Goal: Task Accomplishment & Management: Complete application form

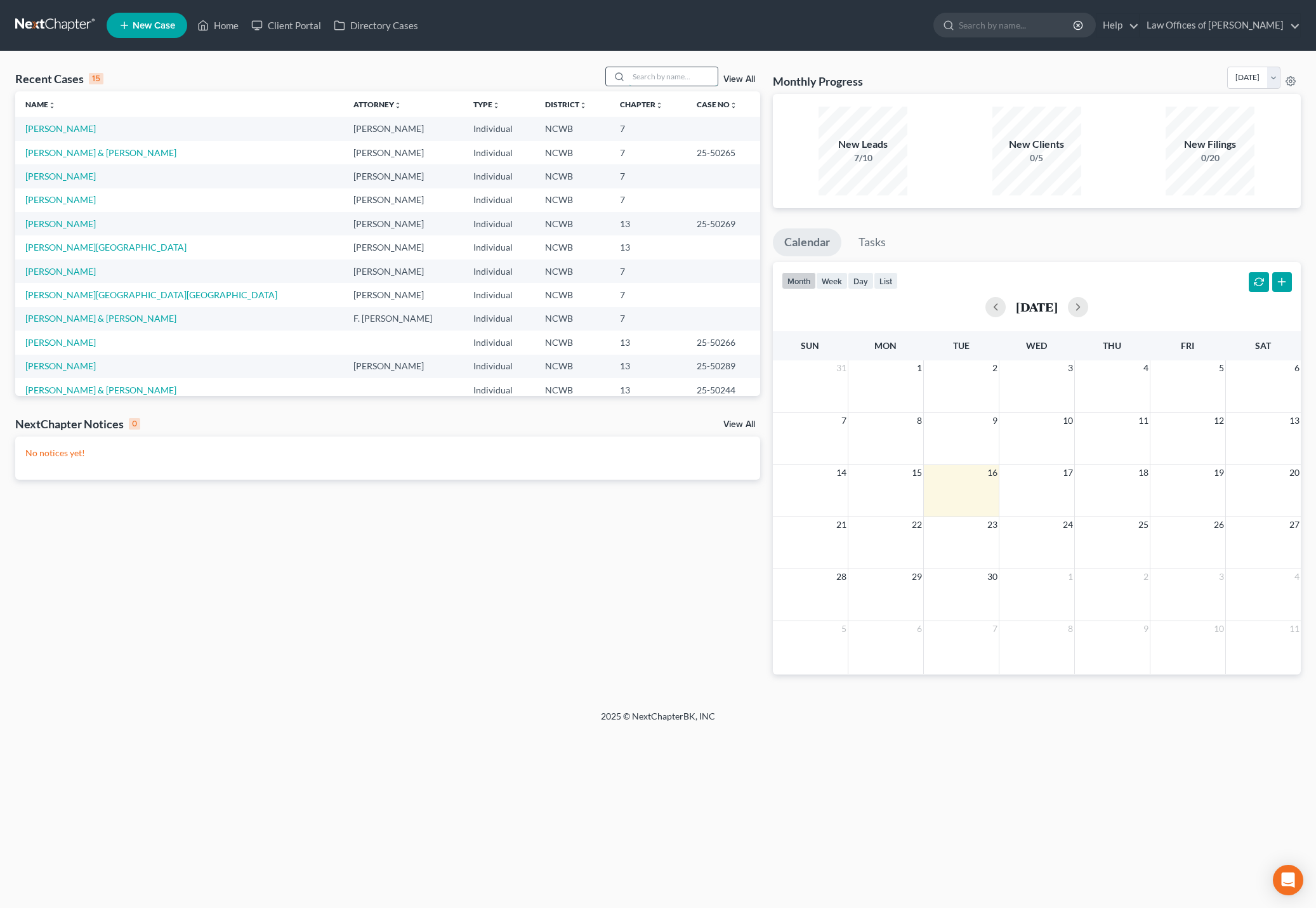
click at [669, 78] on input "search" at bounding box center [673, 76] width 89 height 18
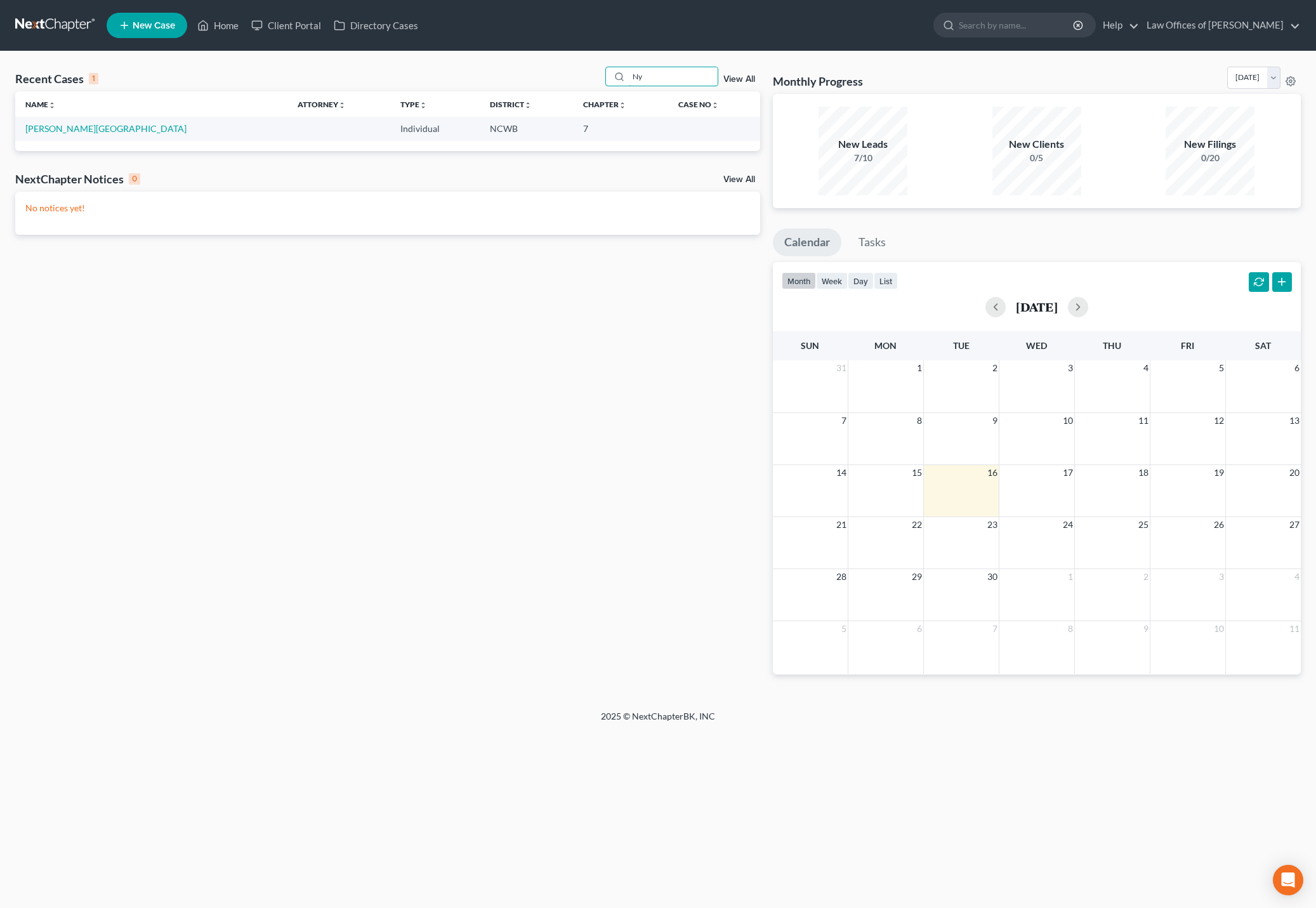
type input "N"
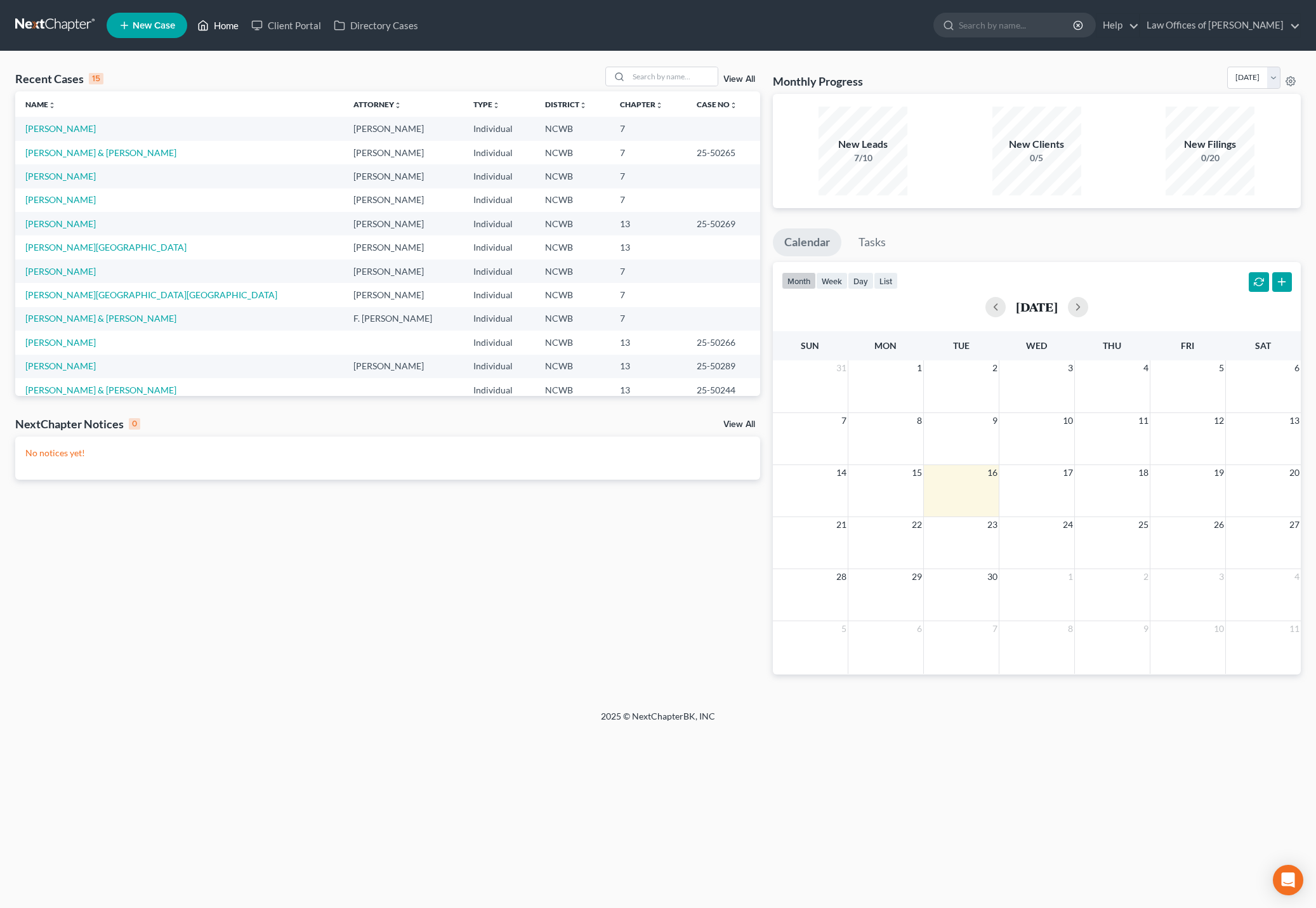
click at [222, 27] on link "Home" at bounding box center [218, 26] width 54 height 23
click at [146, 29] on span "New Case" at bounding box center [154, 26] width 43 height 9
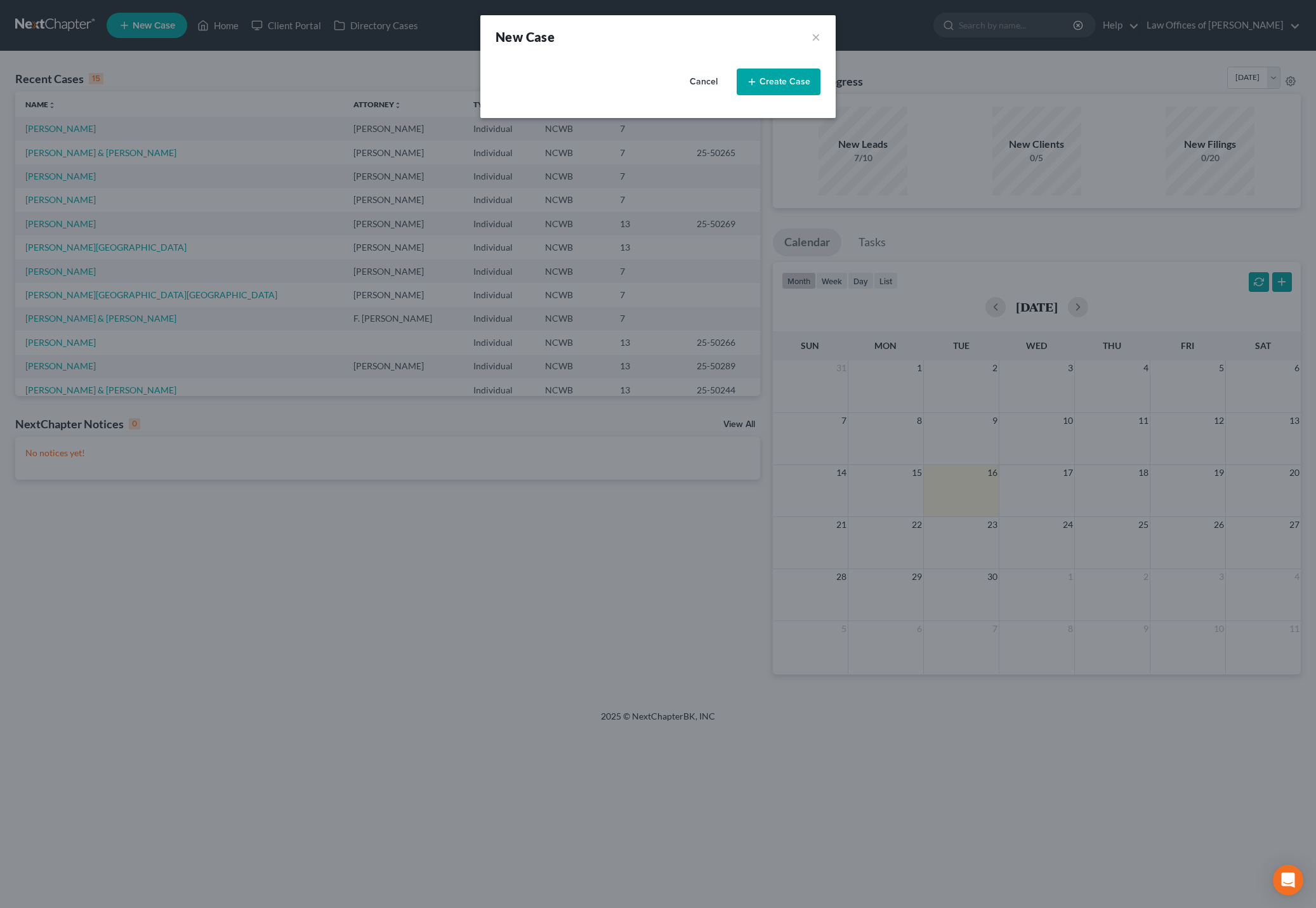
select select "59"
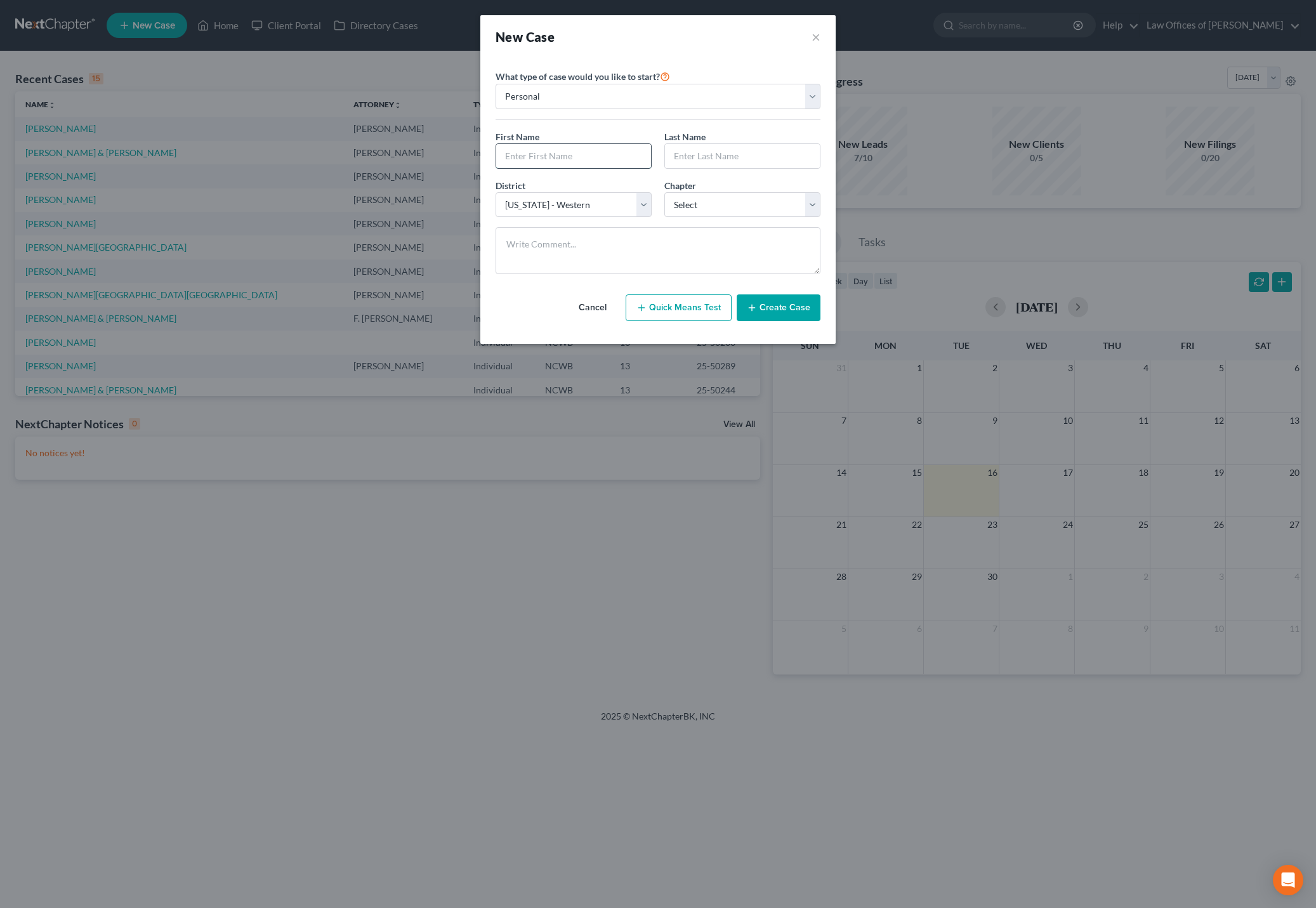
click at [578, 153] on input "text" at bounding box center [574, 155] width 155 height 24
type input "[PERSON_NAME]"
click at [774, 209] on select "Select 7 11 12 13" at bounding box center [742, 205] width 156 height 26
select select "0"
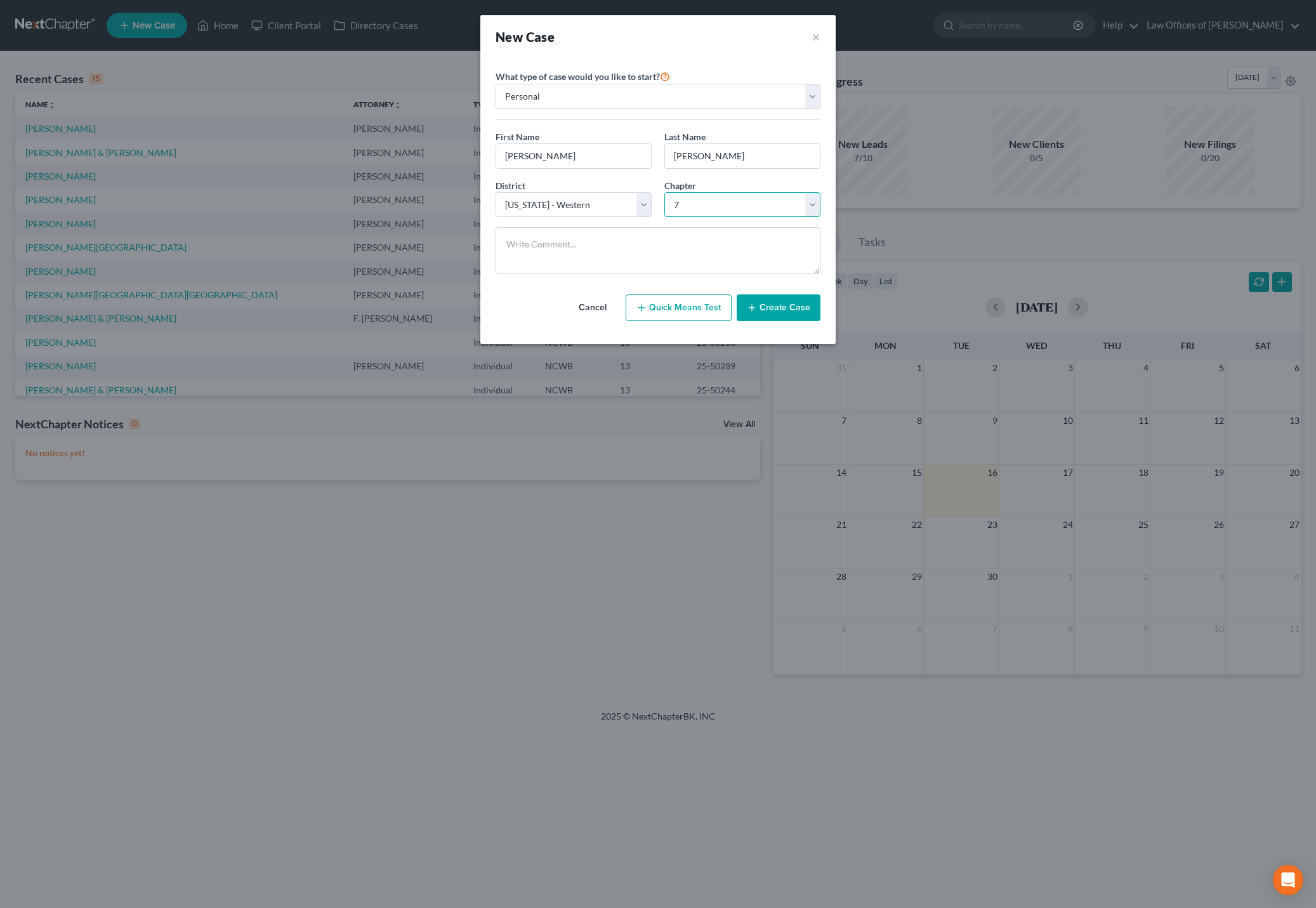
click at [665, 192] on select "Select 7 11 12 13" at bounding box center [742, 205] width 156 height 26
click at [768, 311] on button "Create Case" at bounding box center [778, 308] width 83 height 27
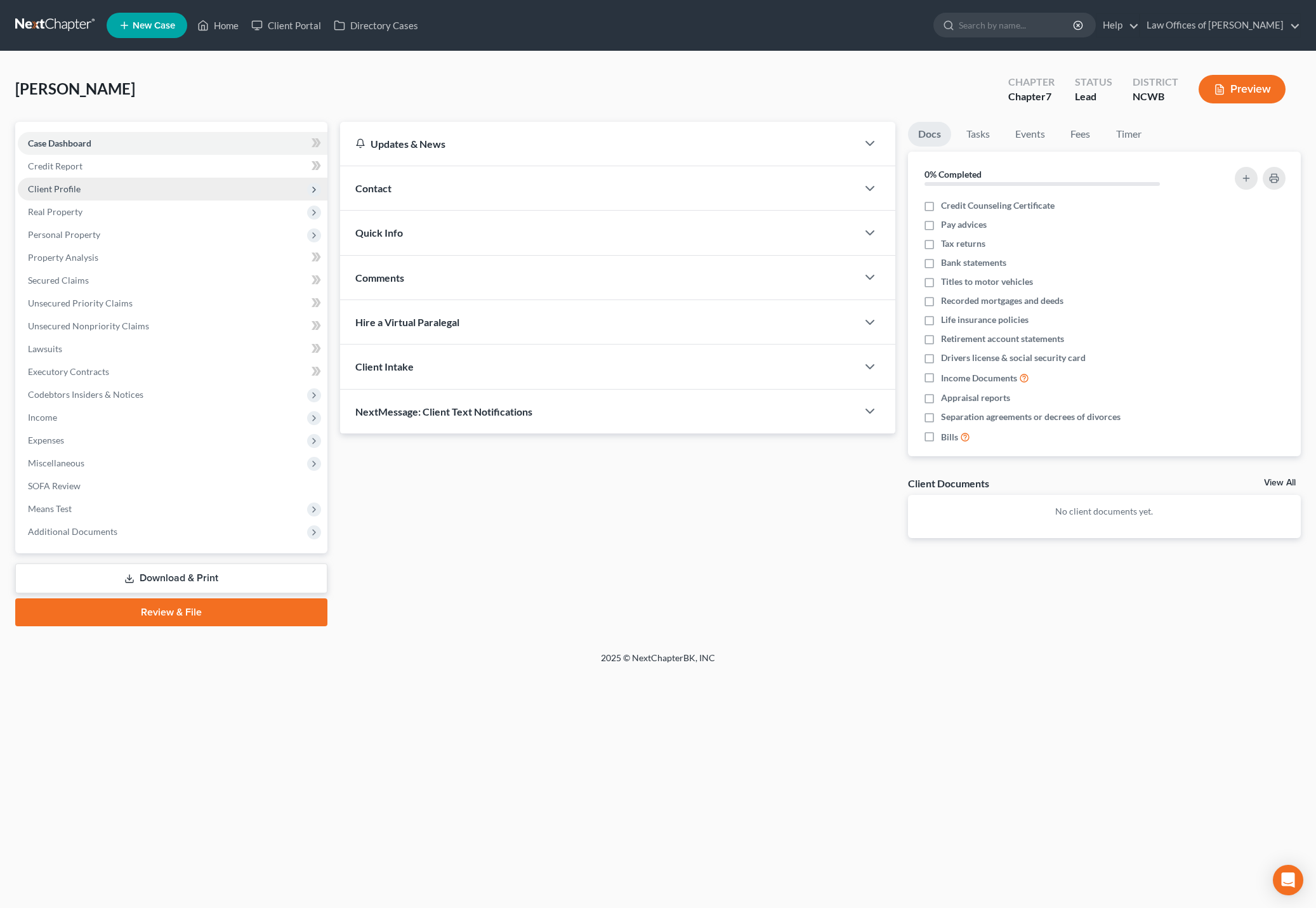
click at [46, 189] on span "Client Profile" at bounding box center [54, 188] width 53 height 10
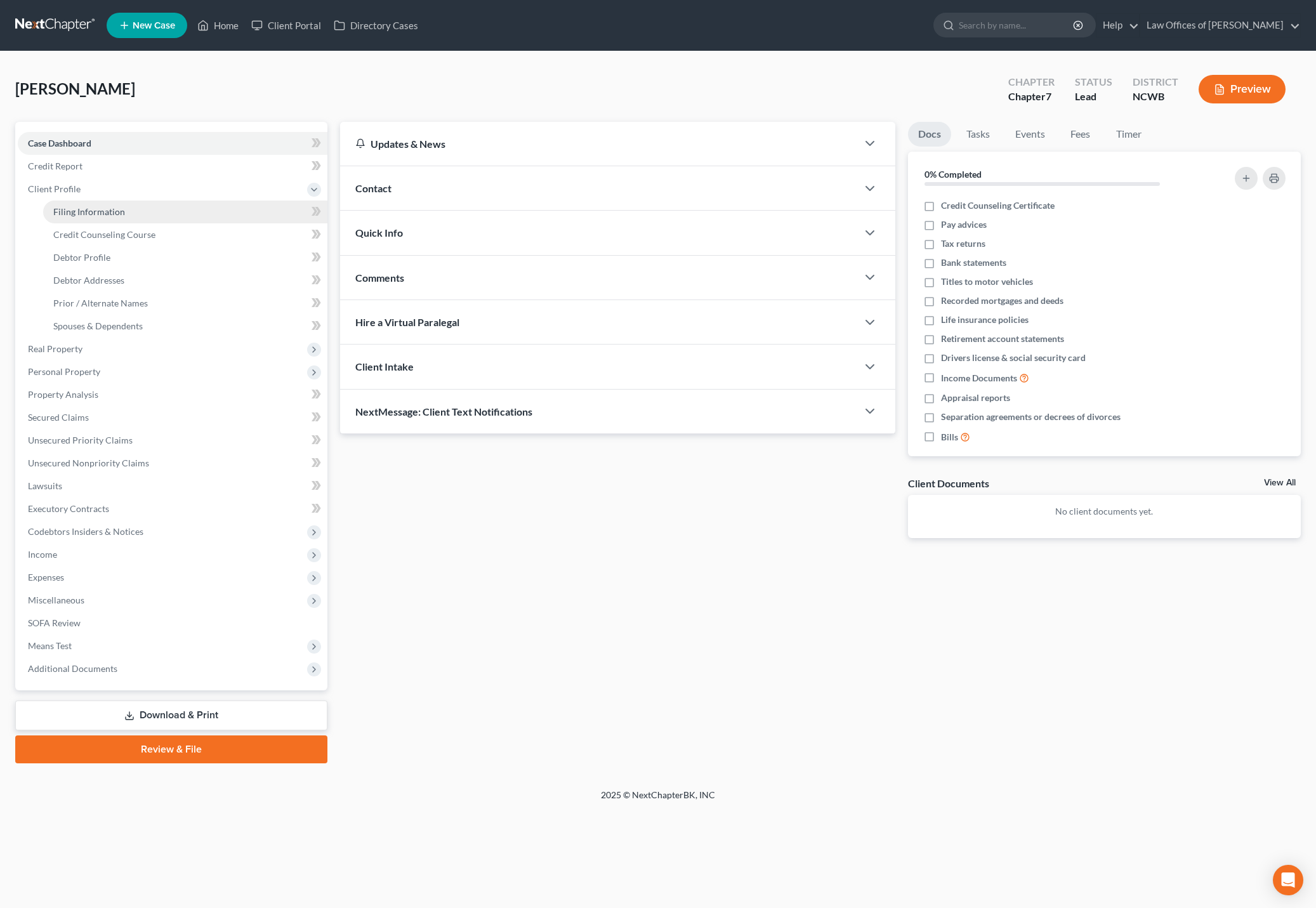
click at [57, 210] on span "Filing Information" at bounding box center [89, 211] width 72 height 10
select select "1"
select select "0"
select select "59"
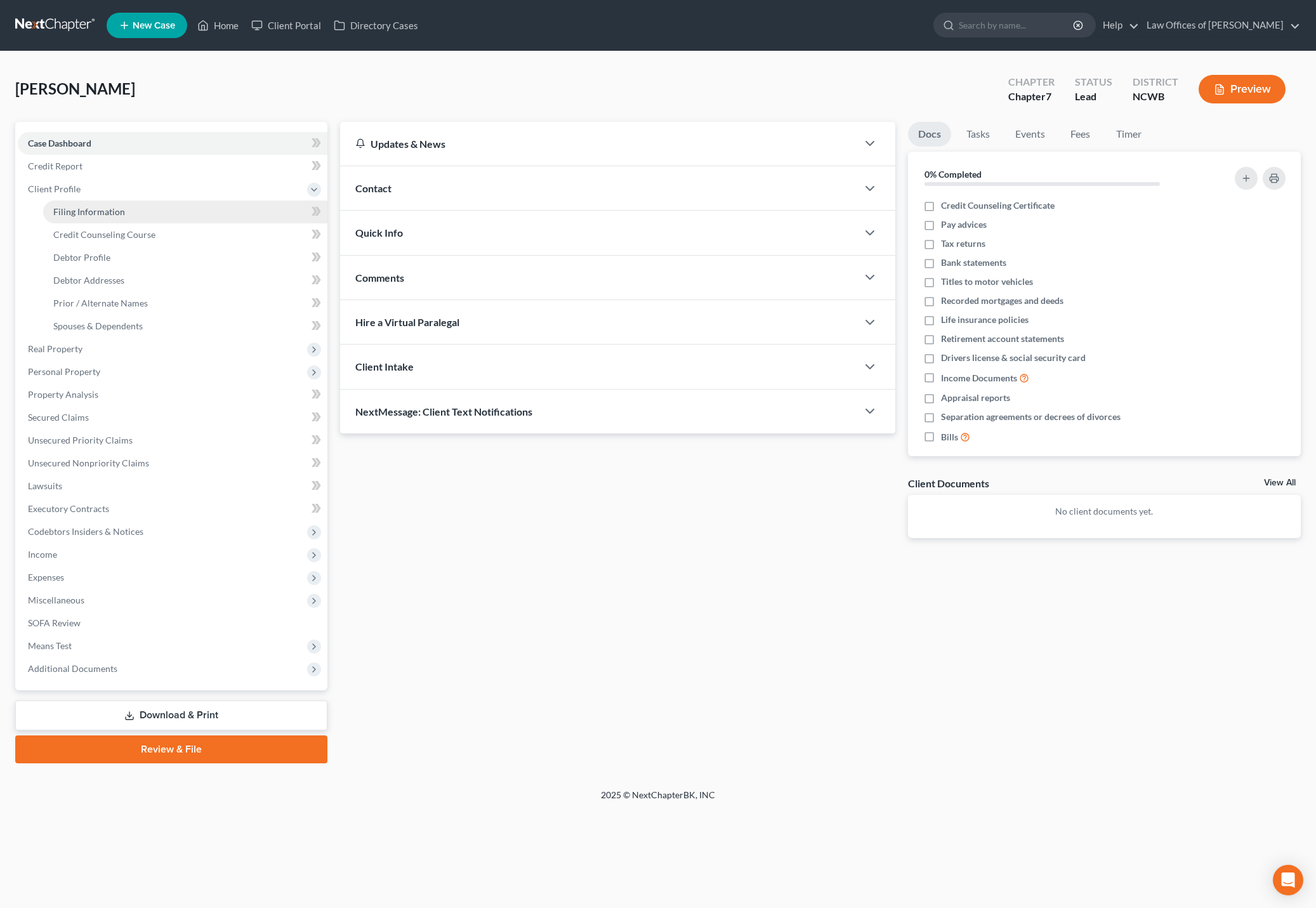
select select "28"
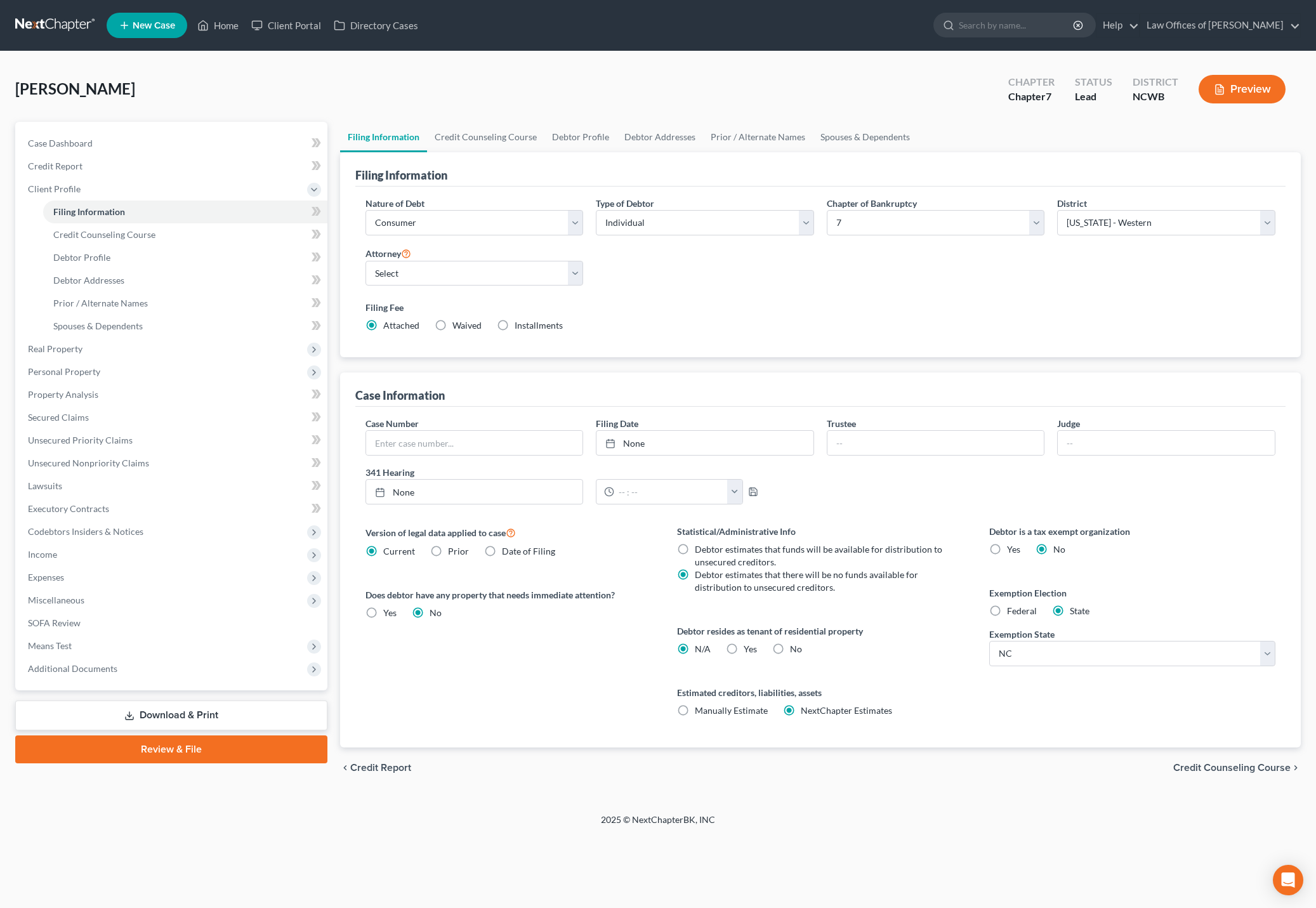
click at [744, 650] on label "Yes Yes" at bounding box center [751, 648] width 13 height 12
click at [749, 650] on input "Yes Yes" at bounding box center [753, 646] width 9 height 9
radio input "true"
radio input "false"
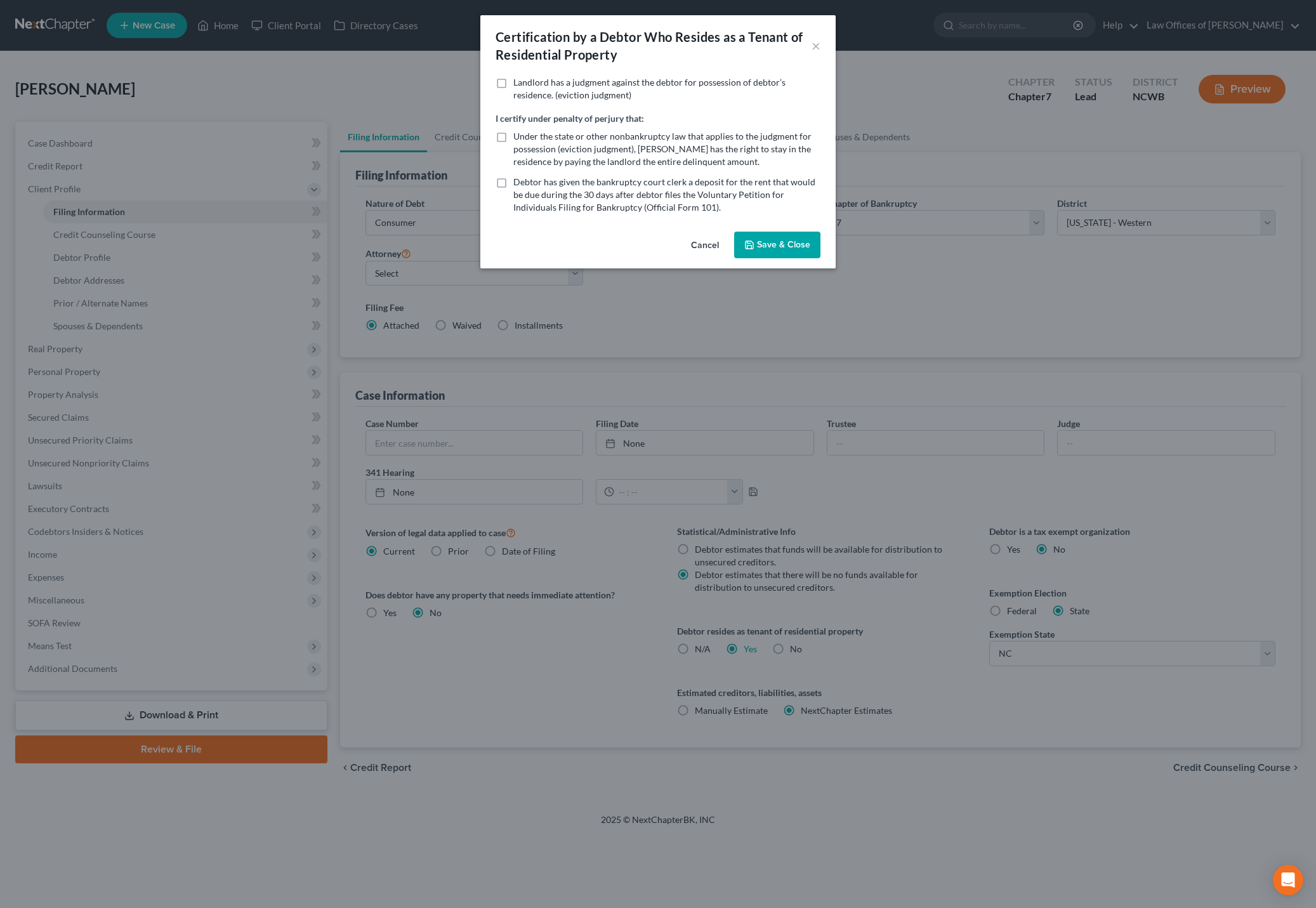
click at [781, 245] on button "Save & Close" at bounding box center [777, 245] width 86 height 27
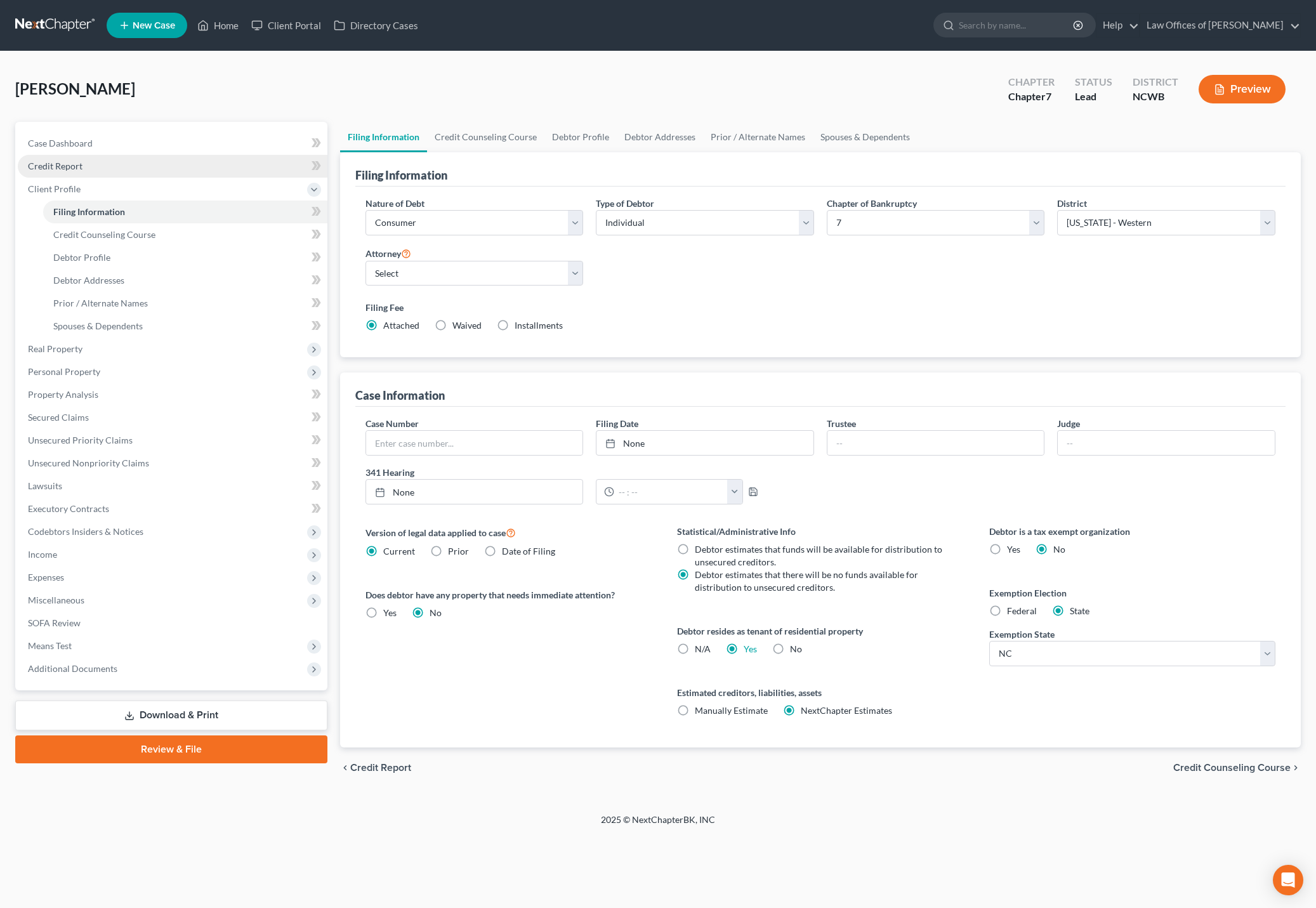
click at [79, 168] on span "Credit Report" at bounding box center [55, 165] width 55 height 10
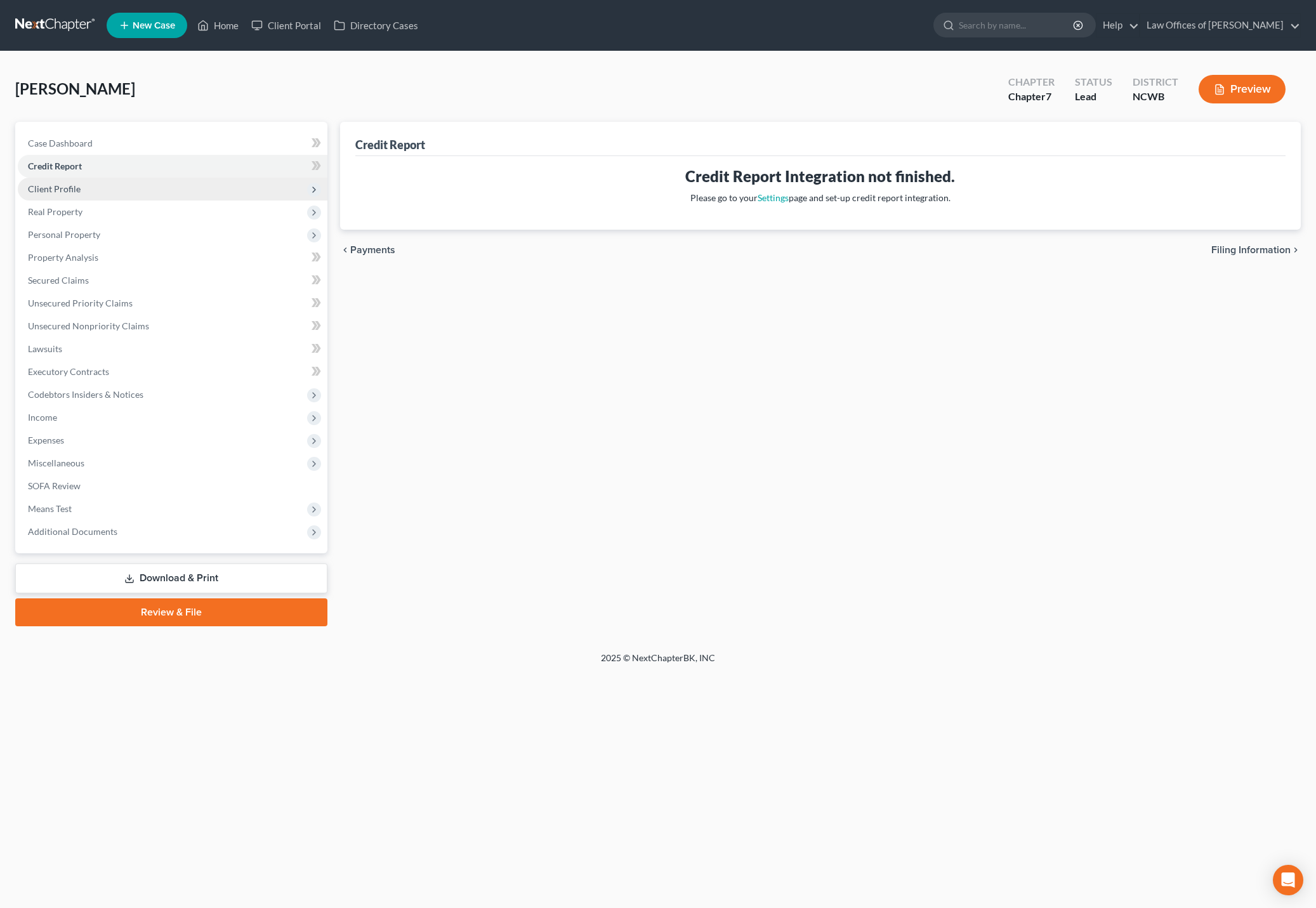
click at [63, 188] on span "Client Profile" at bounding box center [54, 188] width 53 height 10
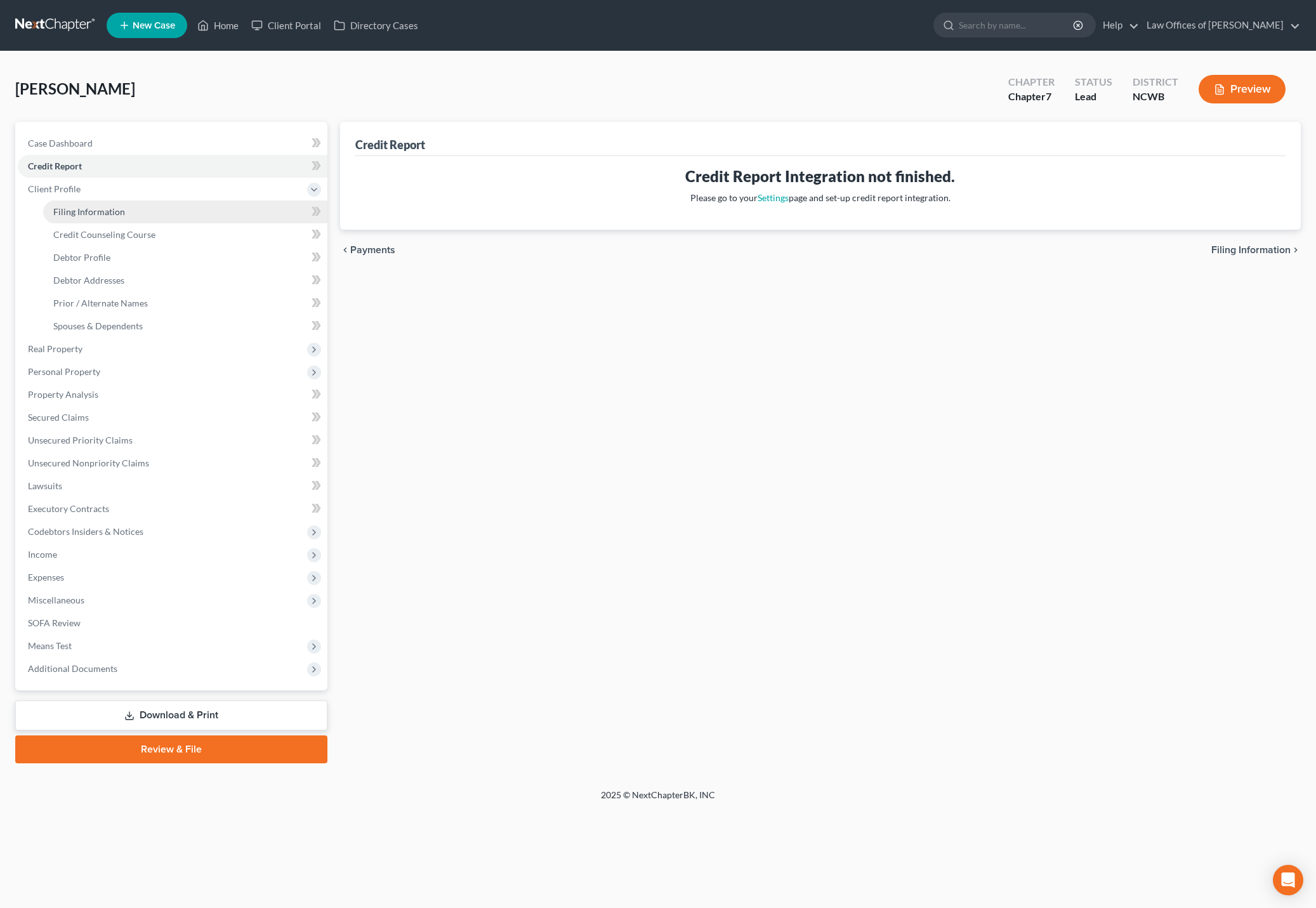
click at [70, 207] on span "Filing Information" at bounding box center [89, 211] width 72 height 10
select select "1"
select select "0"
select select "59"
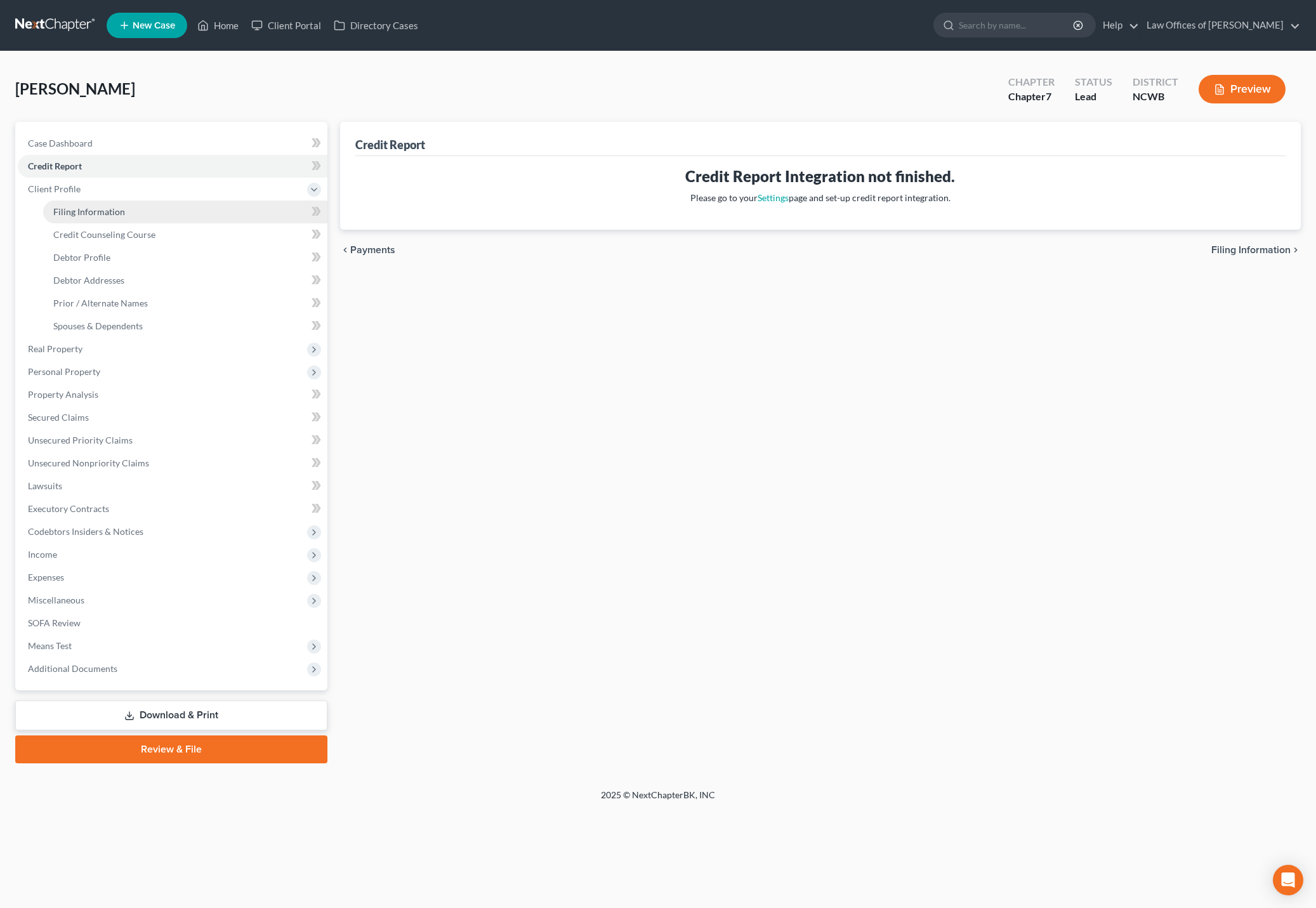
select select "28"
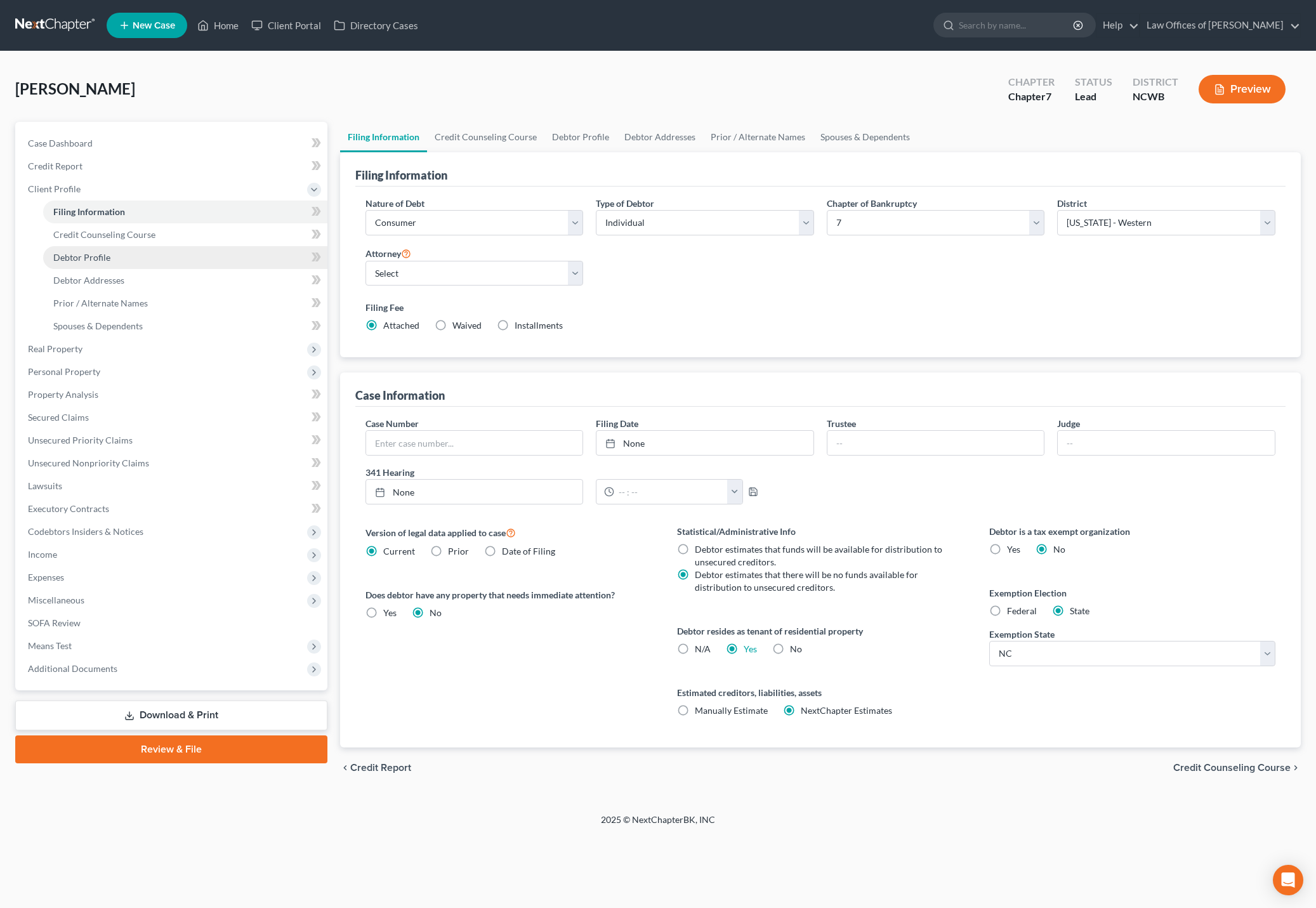
click at [98, 255] on span "Debtor Profile" at bounding box center [82, 257] width 57 height 10
select select "0"
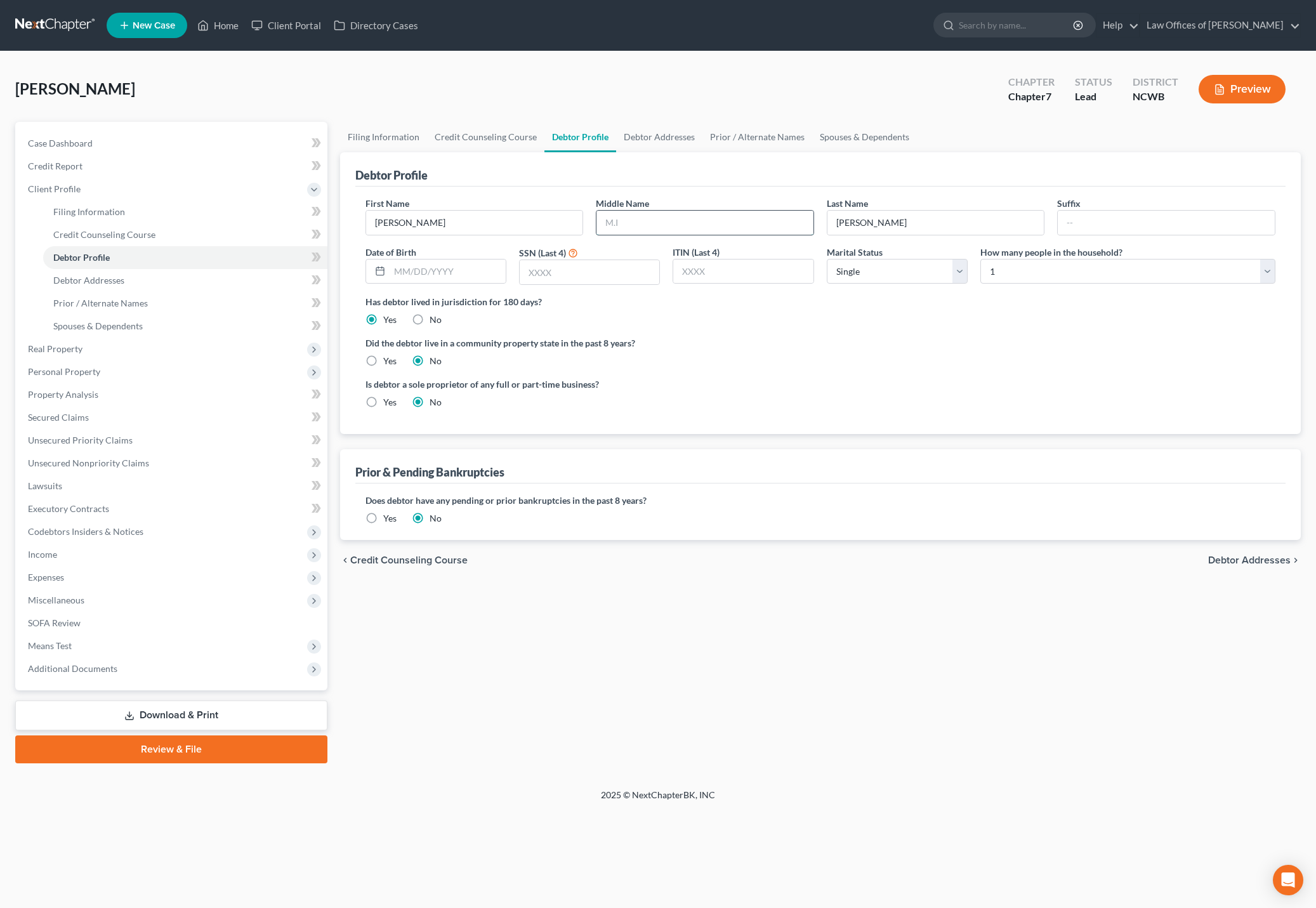
click at [616, 226] on input "text" at bounding box center [704, 222] width 217 height 24
type input "[PERSON_NAME]"
type input "Jr."
click at [458, 272] on input "text" at bounding box center [448, 271] width 117 height 24
click at [626, 272] on input "text" at bounding box center [589, 271] width 139 height 24
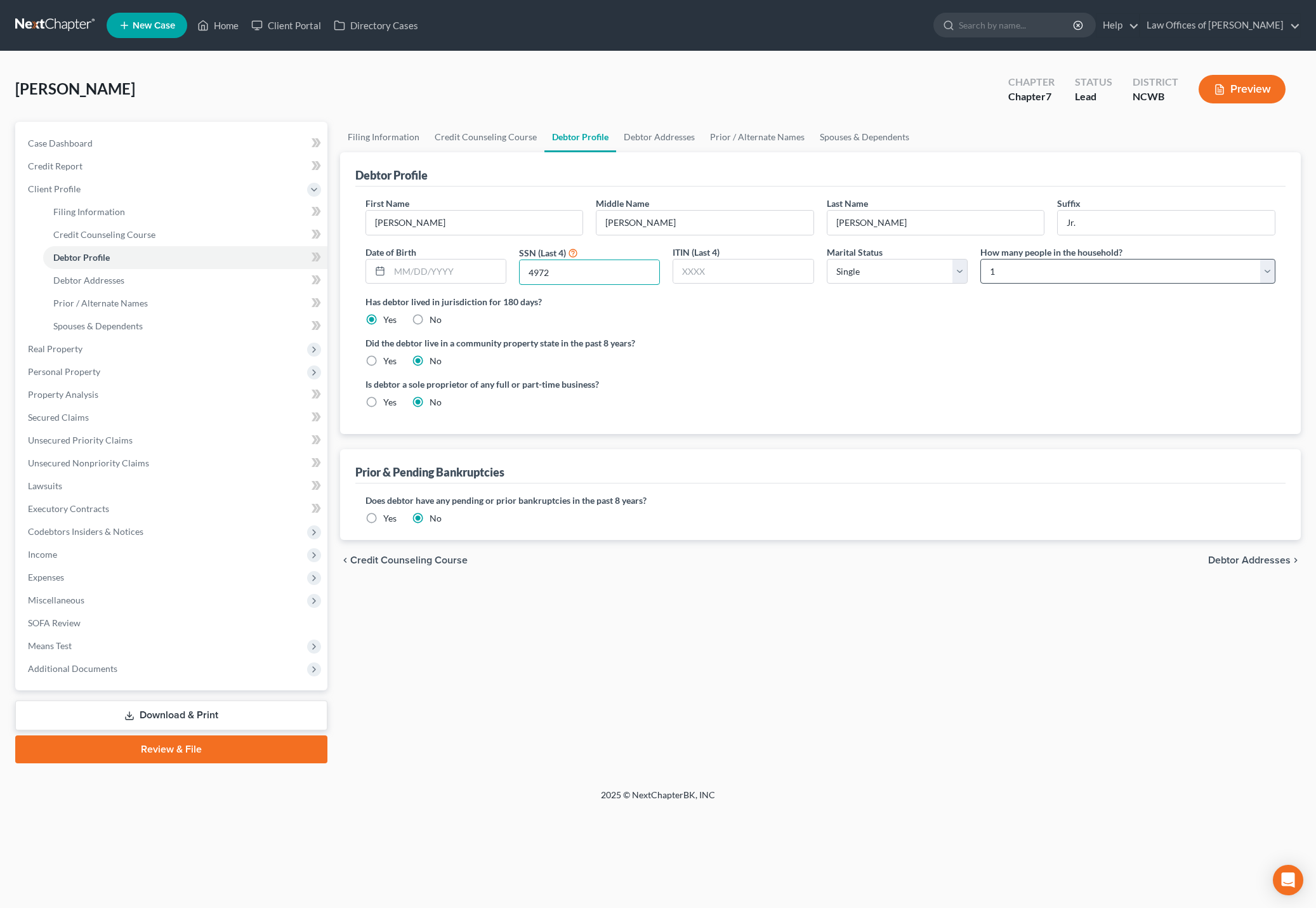
type input "4972"
click at [1060, 279] on select "Select 1 2 3 4 5 6 7 8 9 10 11 12 13 14 15 16 17 18 19 20" at bounding box center [1127, 271] width 295 height 26
select select "1"
click at [980, 259] on select "Select 1 2 3 4 5 6 7 8 9 10 11 12 13 14 15 16 17 18 19 20" at bounding box center [1127, 271] width 295 height 26
click at [1261, 562] on span "Debtor Addresses" at bounding box center [1250, 560] width 82 height 10
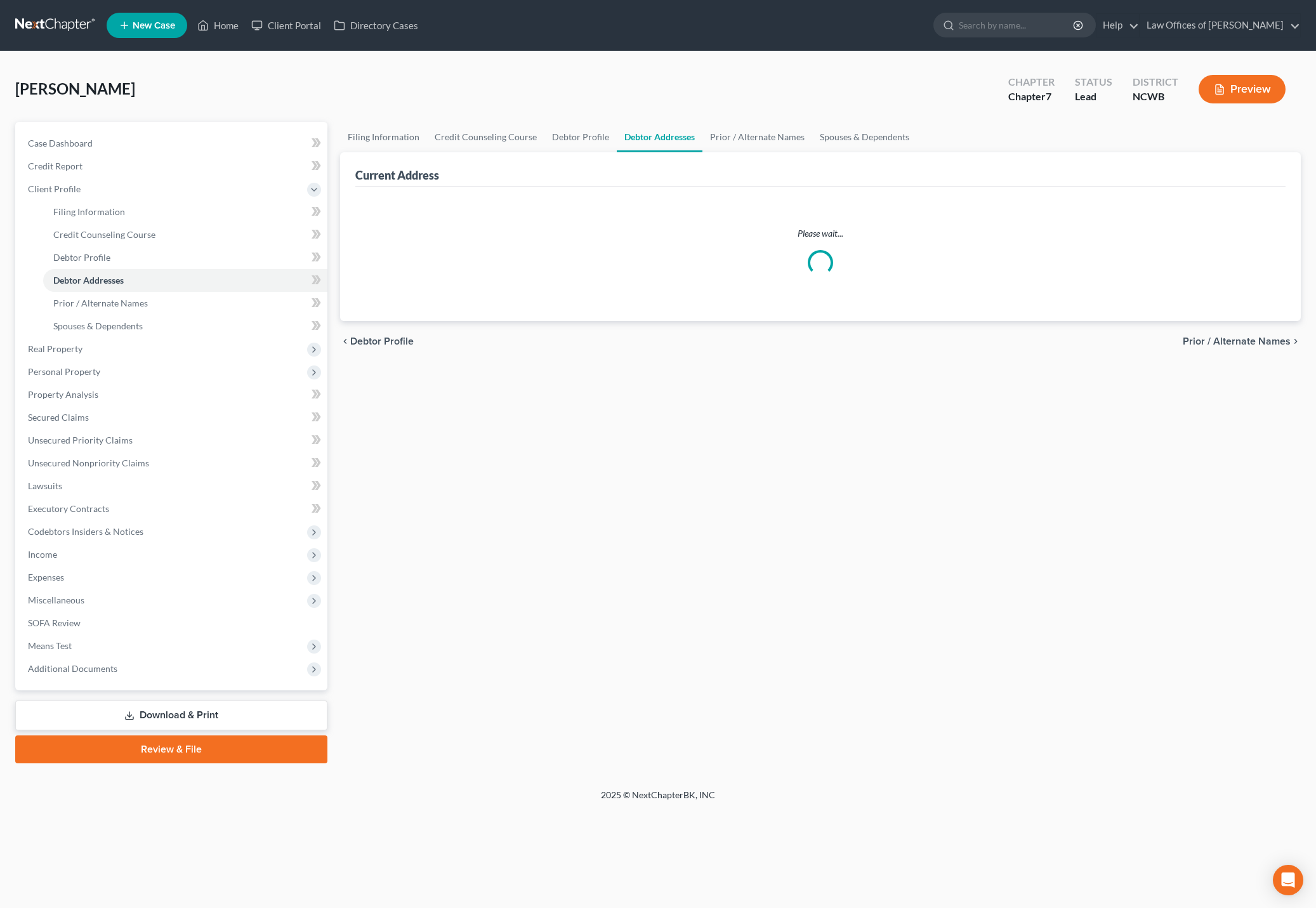
select select "0"
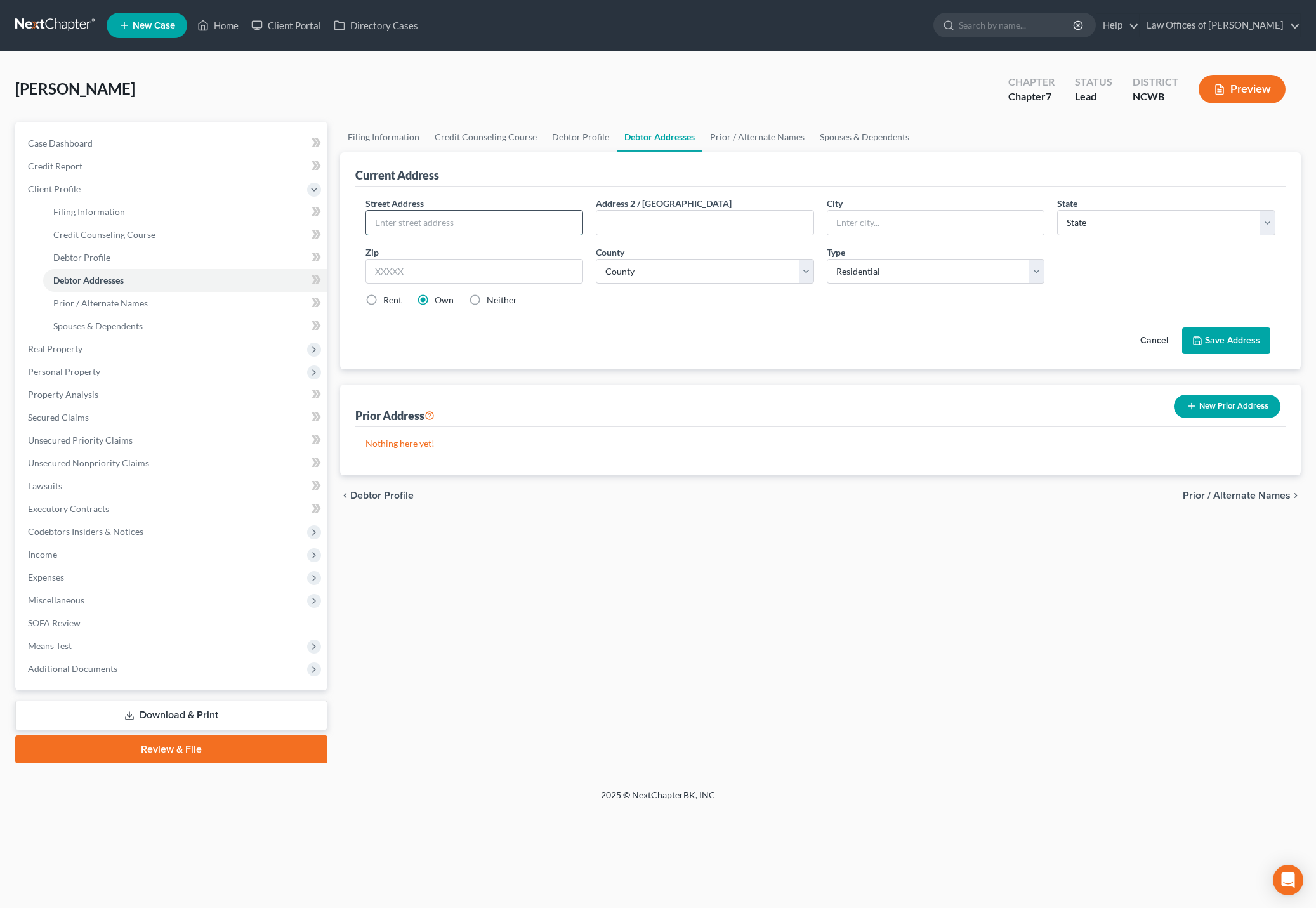
click at [405, 222] on input "text" at bounding box center [474, 222] width 217 height 24
type input "[STREET_ADDRESS]"
type input "[PERSON_NAME]"
select select "28"
type input "28613"
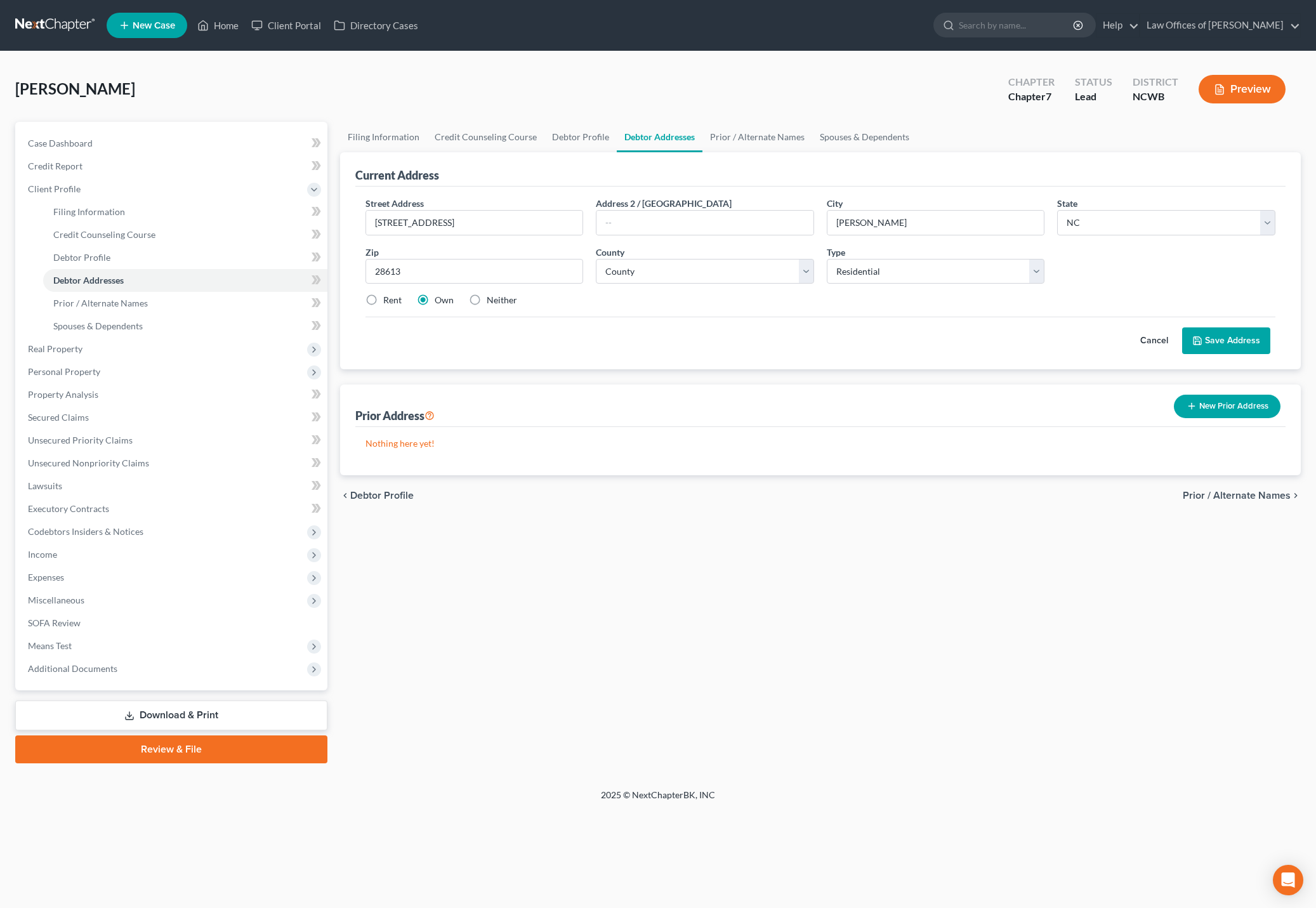
click at [383, 304] on label "Rent" at bounding box center [392, 300] width 18 height 12
click at [389, 302] on input "Rent" at bounding box center [393, 298] width 9 height 9
radio input "true"
click at [694, 278] on select "County [GEOGRAPHIC_DATA] [GEOGRAPHIC_DATA] [GEOGRAPHIC_DATA] [GEOGRAPHIC_DATA] …" at bounding box center [705, 271] width 218 height 26
select select "17"
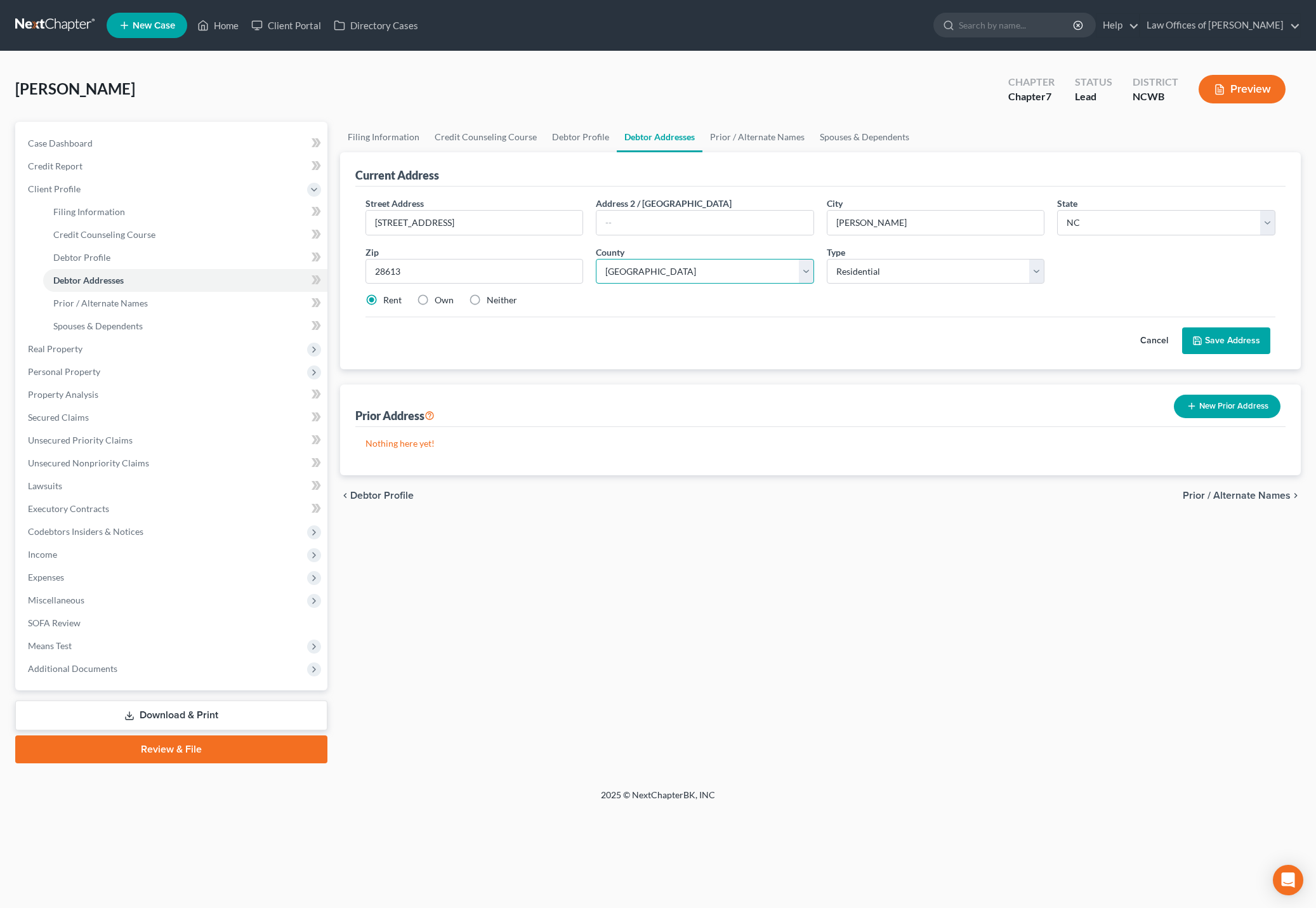
click at [596, 259] on select "County [GEOGRAPHIC_DATA] [GEOGRAPHIC_DATA] [GEOGRAPHIC_DATA] [GEOGRAPHIC_DATA] …" at bounding box center [705, 271] width 218 height 26
click at [1202, 336] on icon at bounding box center [1197, 340] width 10 height 10
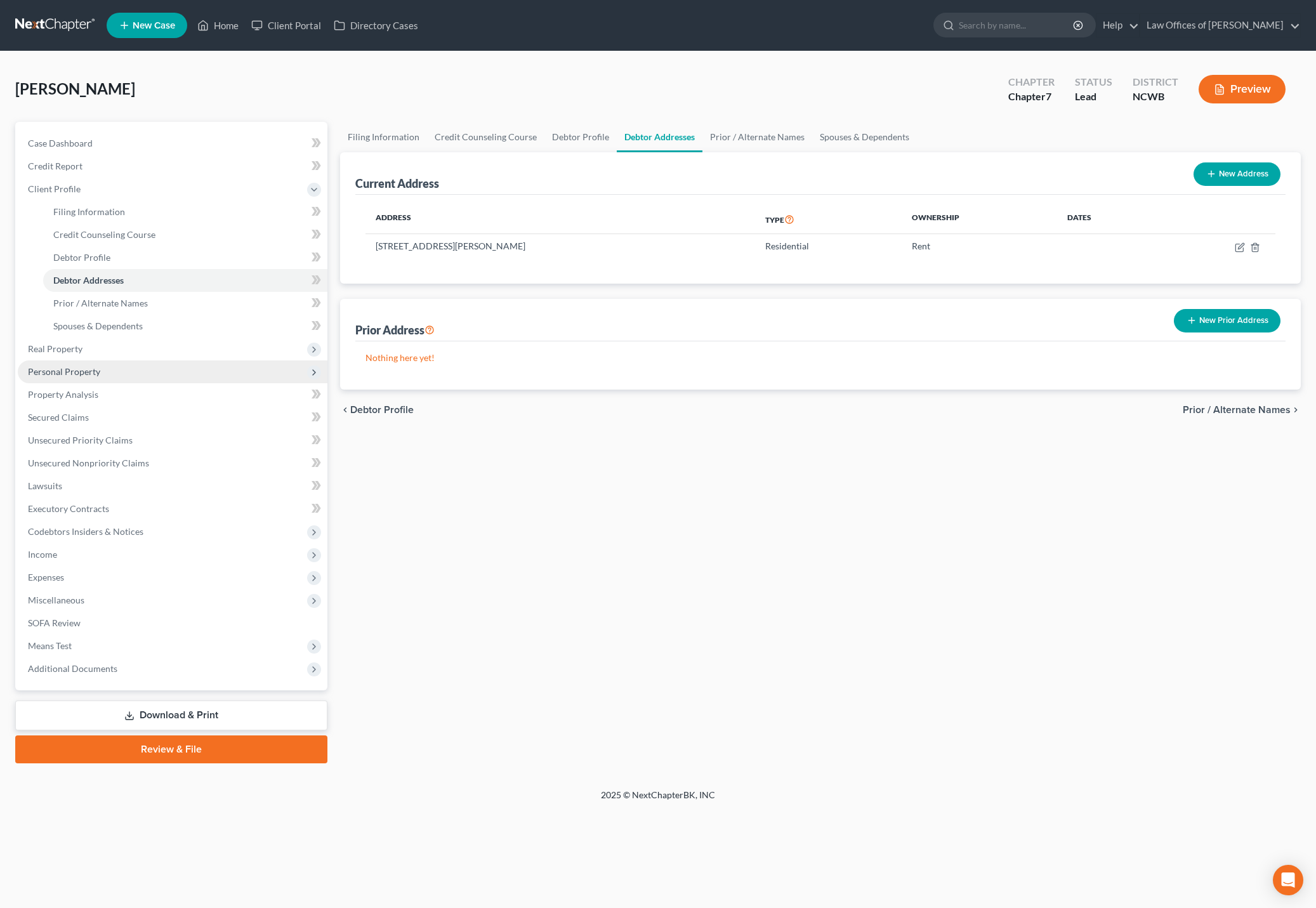
click at [61, 372] on span "Personal Property" at bounding box center [64, 371] width 72 height 10
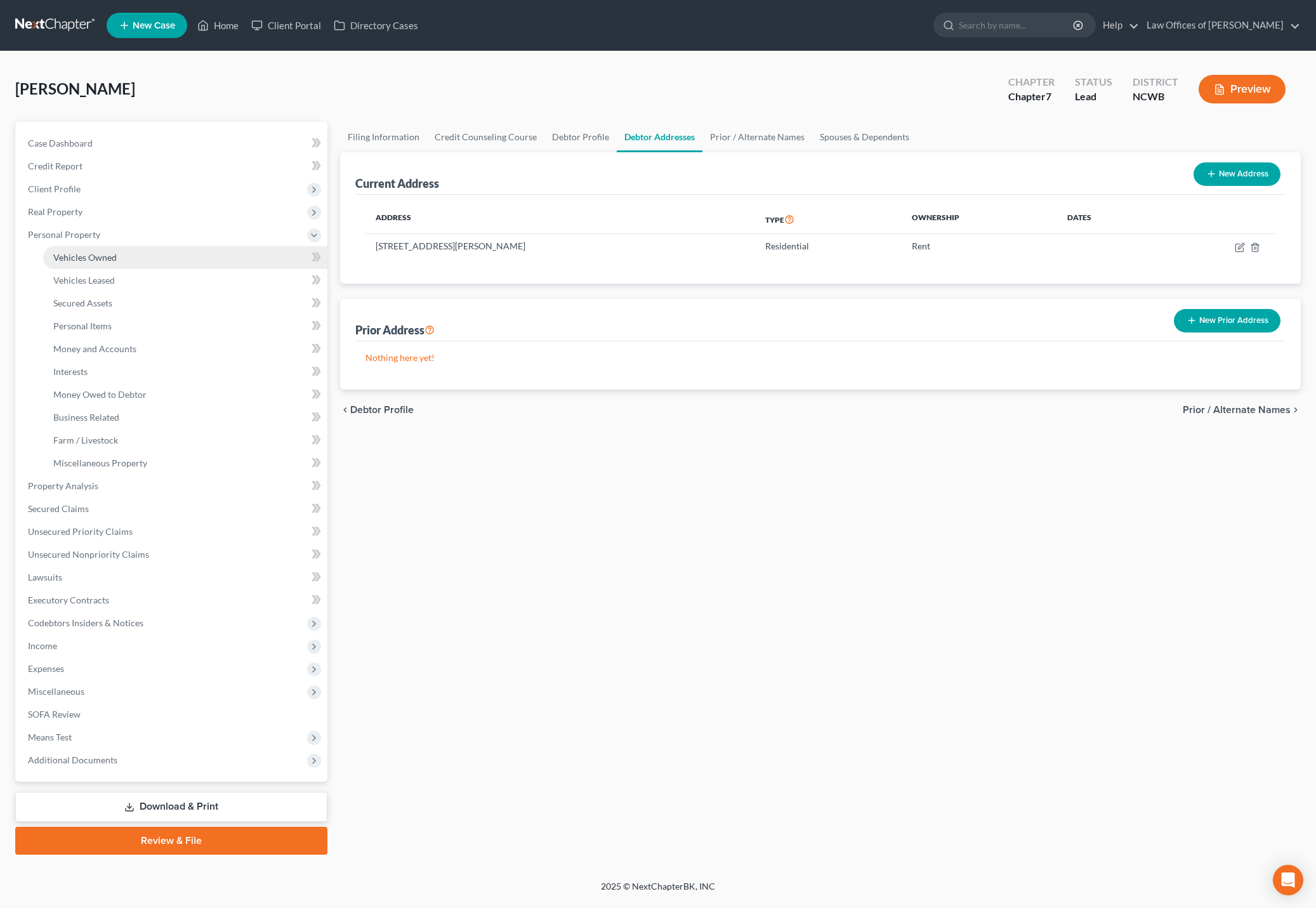
click at [79, 255] on span "Vehicles Owned" at bounding box center [84, 257] width 64 height 10
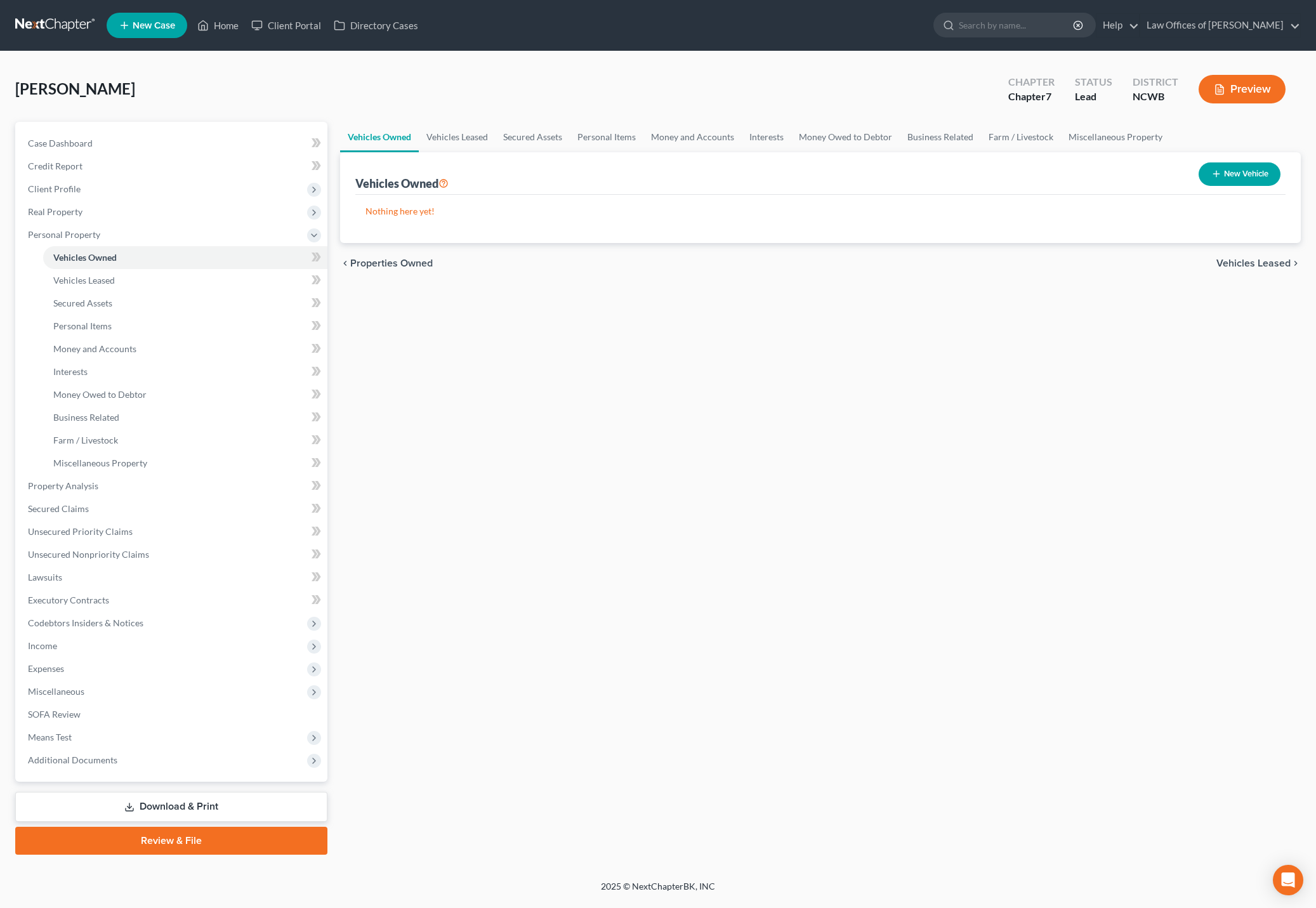
click at [1237, 180] on button "New Vehicle" at bounding box center [1240, 173] width 82 height 24
select select "0"
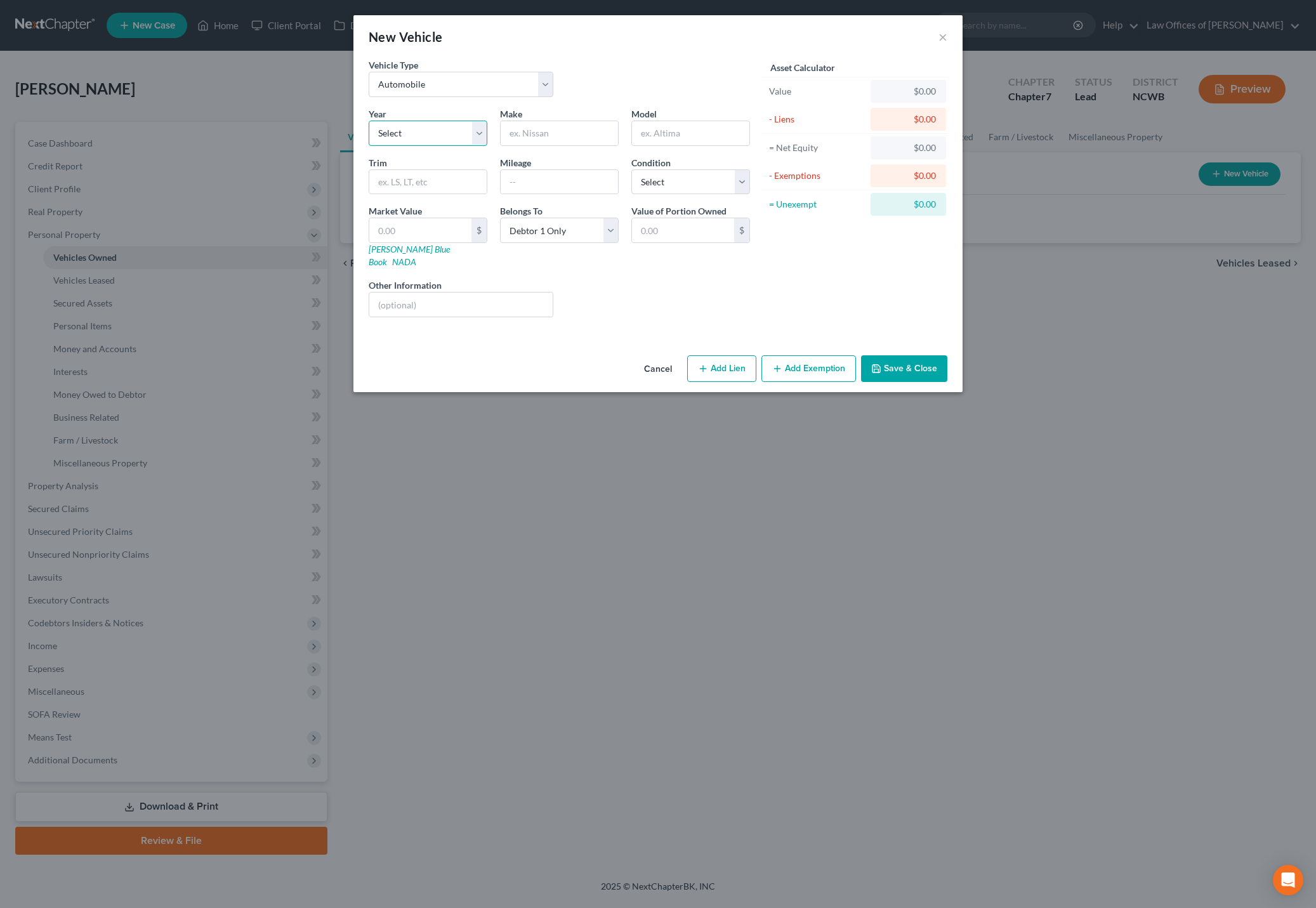
click at [430, 132] on select "Select 2026 2025 2024 2023 2022 2021 2020 2019 2018 2017 2016 2015 2014 2013 20…" at bounding box center [428, 133] width 119 height 26
select select "6"
click at [369, 120] on select "Select 2026 2025 2024 2023 2022 2021 2020 2019 2018 2017 2016 2015 2014 2013 20…" at bounding box center [428, 133] width 119 height 26
click at [539, 133] on input "text" at bounding box center [559, 133] width 118 height 24
type input "Nissan"
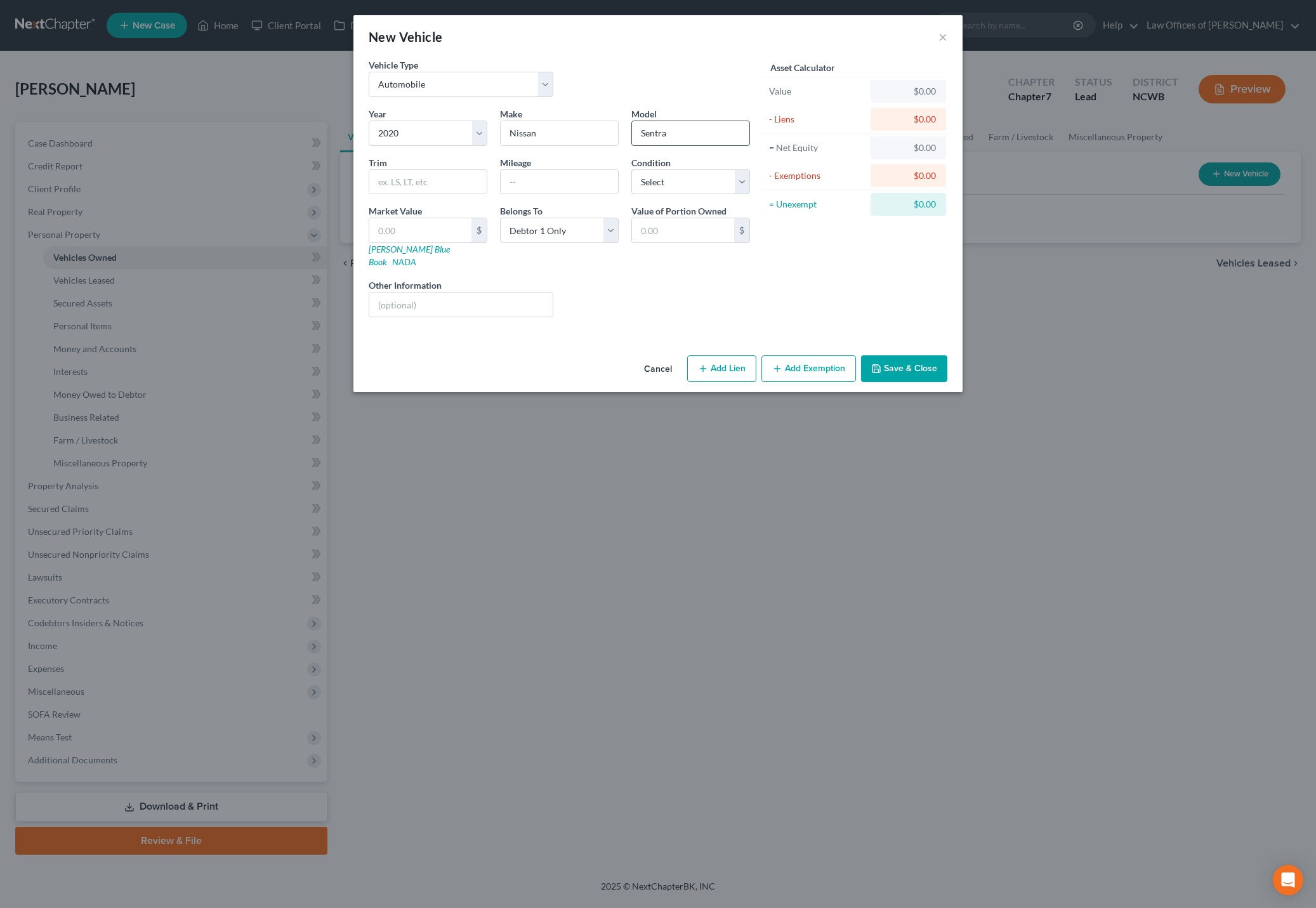
click at [706, 131] on input "Sentra" at bounding box center [691, 133] width 118 height 24
drag, startPoint x: 706, startPoint y: 131, endPoint x: 621, endPoint y: 136, distance: 85.1
click at [621, 136] on div "Year Select 2026 2025 2024 2023 2022 2021 2020 2019 2018 2017 2016 2015 2014 20…" at bounding box center [559, 217] width 394 height 220
type input "U"
type input "Altima"
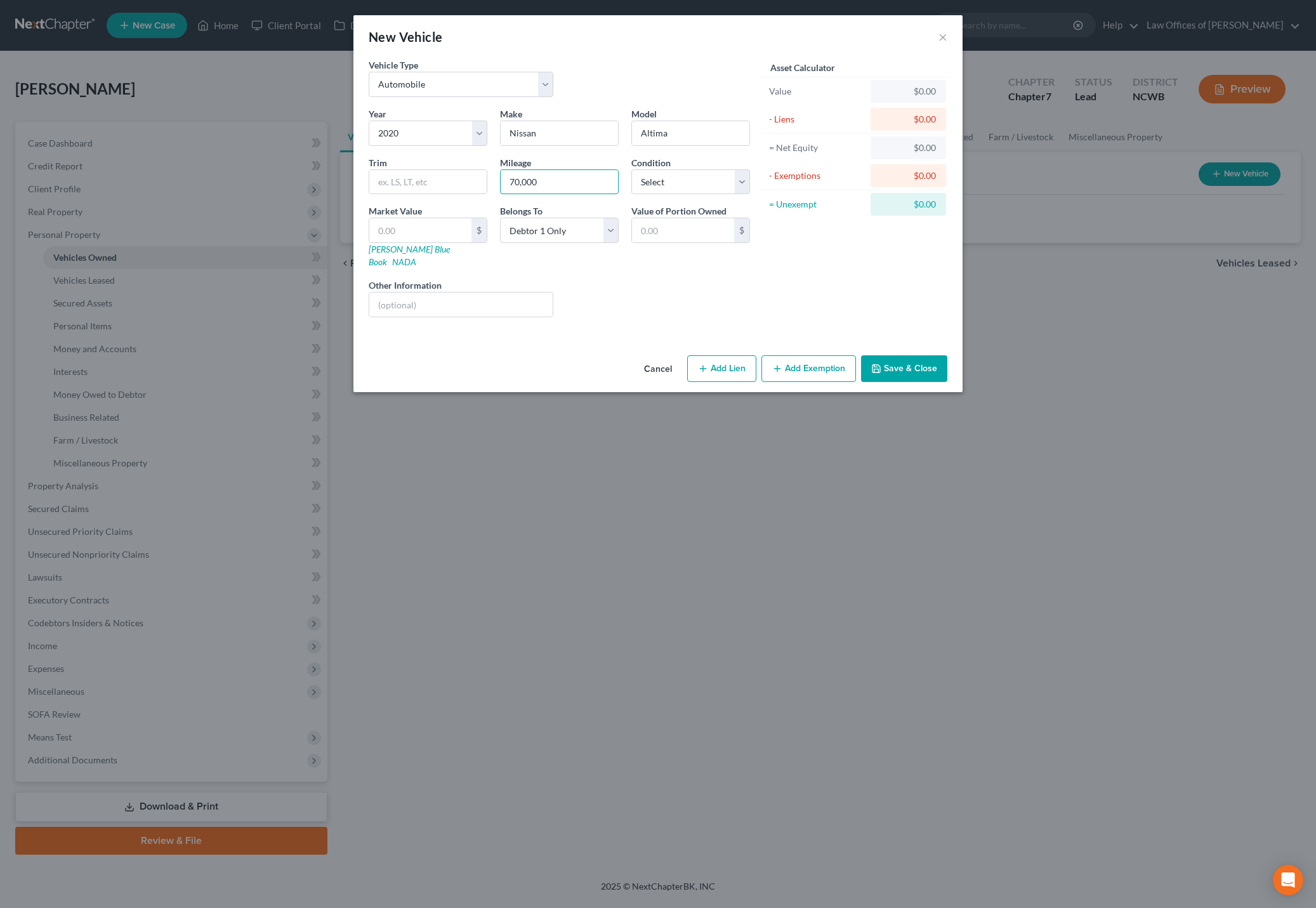
type input "70,000"
select select "2"
click at [881, 364] on icon "button" at bounding box center [876, 369] width 10 height 10
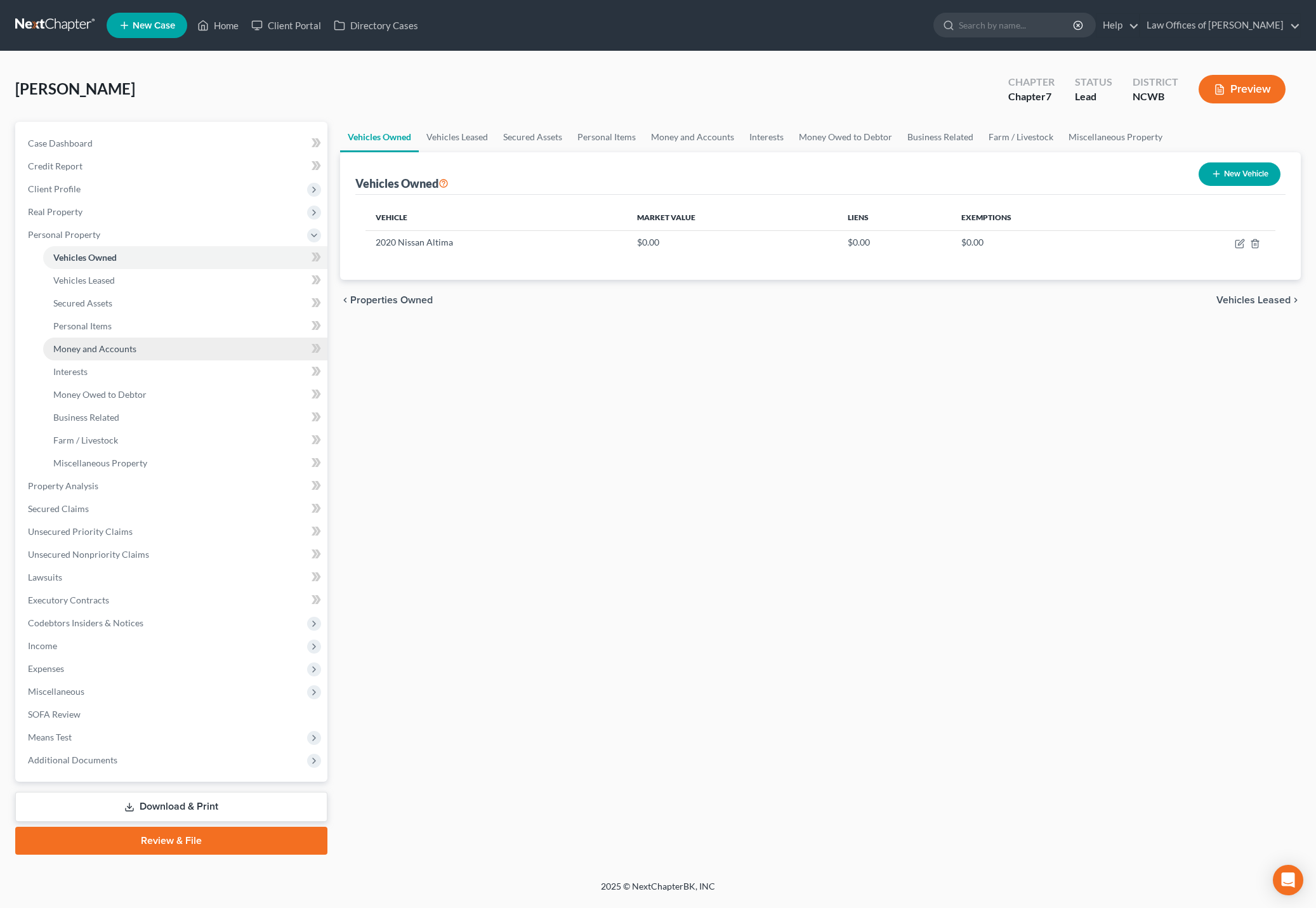
click at [108, 347] on span "Money and Accounts" at bounding box center [95, 348] width 83 height 10
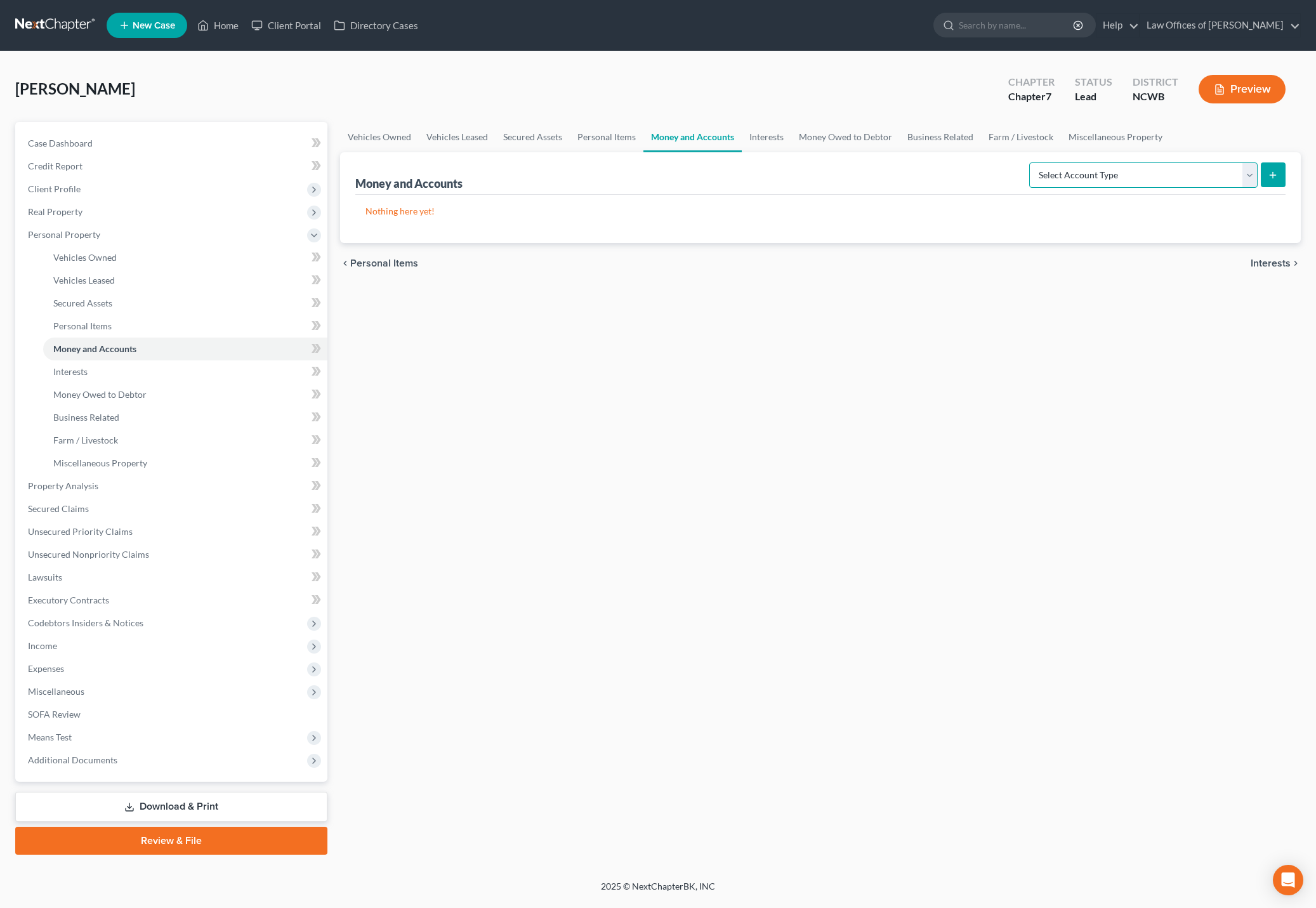
click at [1218, 175] on select "Select Account Type Brokerage Cash on Hand Certificates of Deposit Checking Acc…" at bounding box center [1143, 174] width 228 height 26
select select "checking"
click at [1033, 162] on select "Select Account Type Brokerage Cash on Hand Certificates of Deposit Checking Acc…" at bounding box center [1143, 174] width 228 height 26
click at [1283, 172] on button "submit" at bounding box center [1273, 174] width 25 height 25
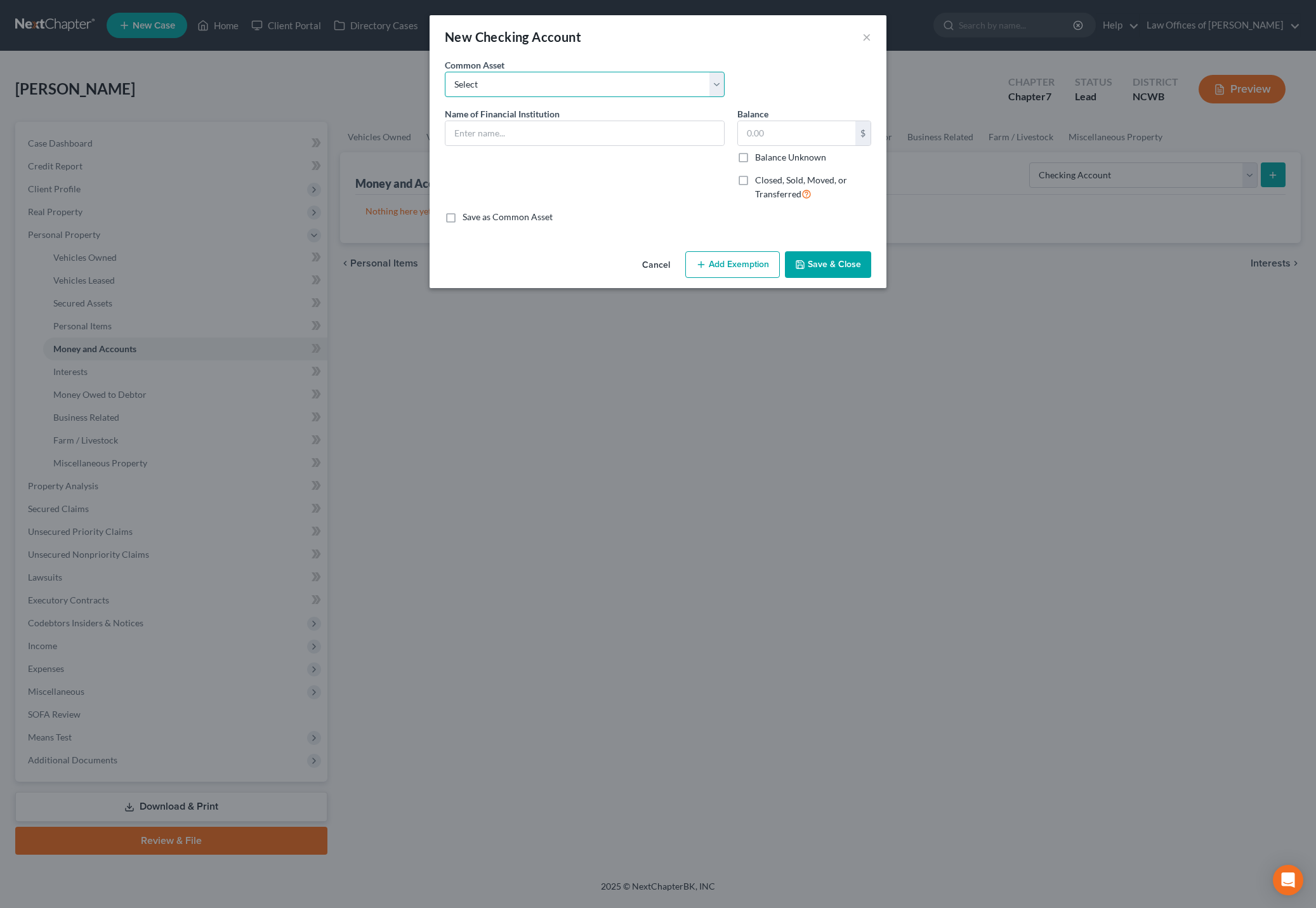
click at [514, 89] on select "Select Truist Checking account ending -8787 SECU BBT Jnt w/girlfriend. 1/2 val …" at bounding box center [584, 84] width 280 height 26
click at [445, 72] on select "Select Truist Checking account ending -8787 SECU BBT Jnt w/girlfriend. 1/2 val …" at bounding box center [584, 84] width 280 height 26
click at [488, 140] on input "text" at bounding box center [585, 133] width 279 height 24
type input "[PERSON_NAME] Credit Union - Checking #"
click at [756, 156] on label "Balance Unknown" at bounding box center [791, 156] width 71 height 12
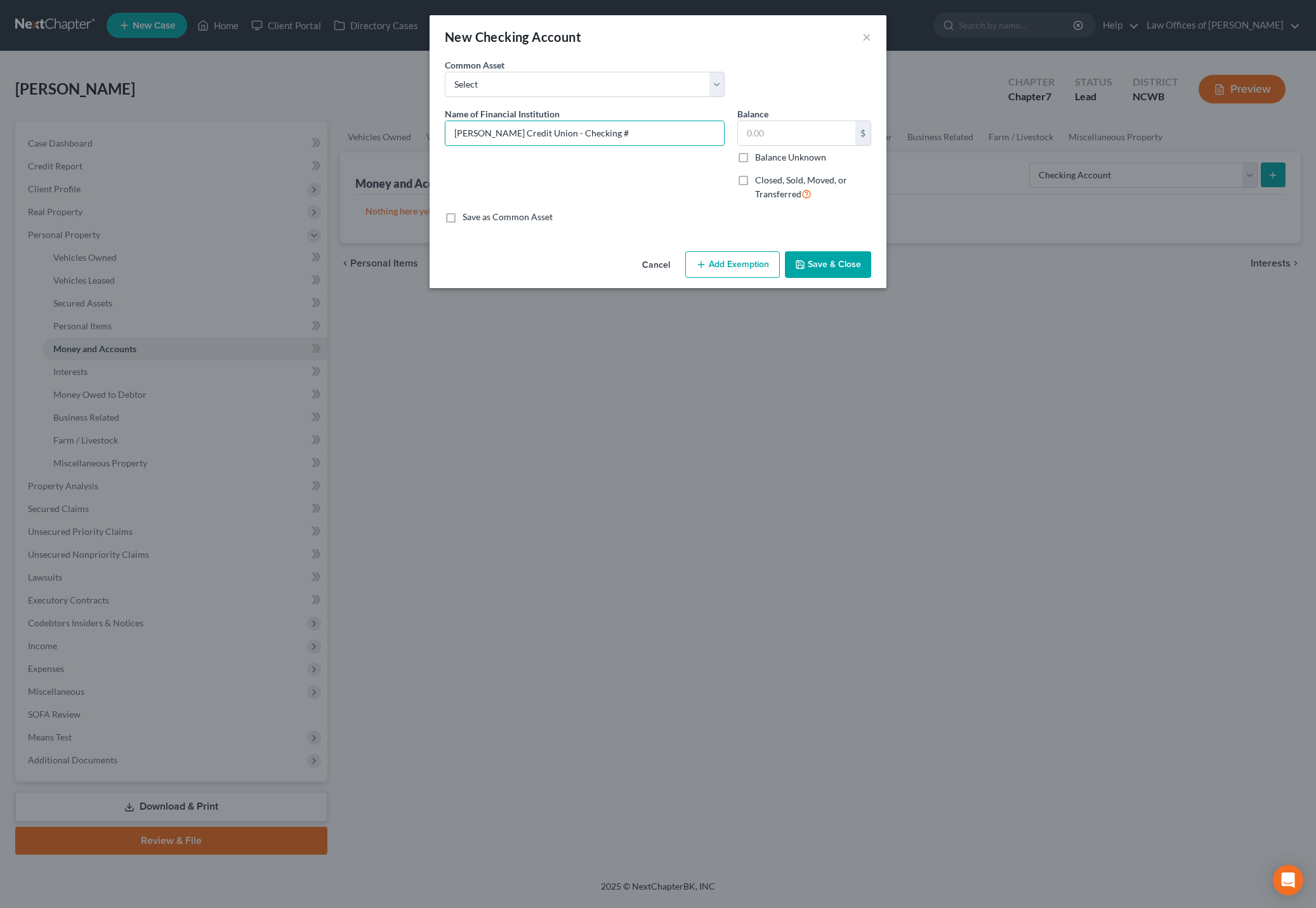
click at [760, 156] on input "Balance Unknown" at bounding box center [764, 154] width 9 height 9
checkbox input "true"
type input "0.00"
click at [814, 264] on button "Save & Close" at bounding box center [828, 264] width 86 height 27
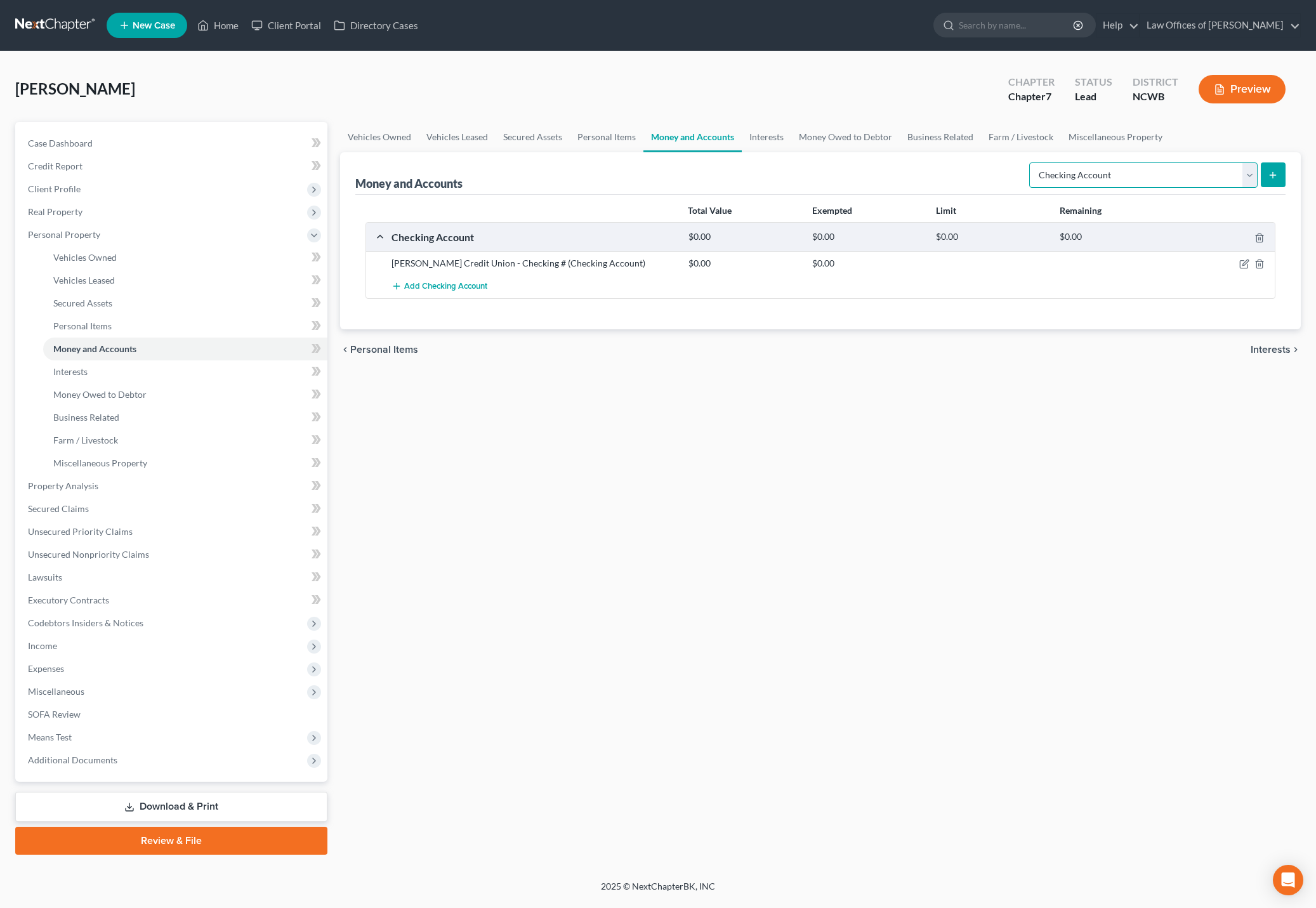
click at [1174, 173] on select "Select Account Type Brokerage Cash on Hand Certificates of Deposit Checking Acc…" at bounding box center [1143, 174] width 228 height 26
select select "savings"
click at [1033, 162] on select "Select Account Type Brokerage Cash on Hand Certificates of Deposit Checking Acc…" at bounding box center [1143, 174] width 228 height 26
click at [1261, 182] on button "submit" at bounding box center [1273, 174] width 25 height 25
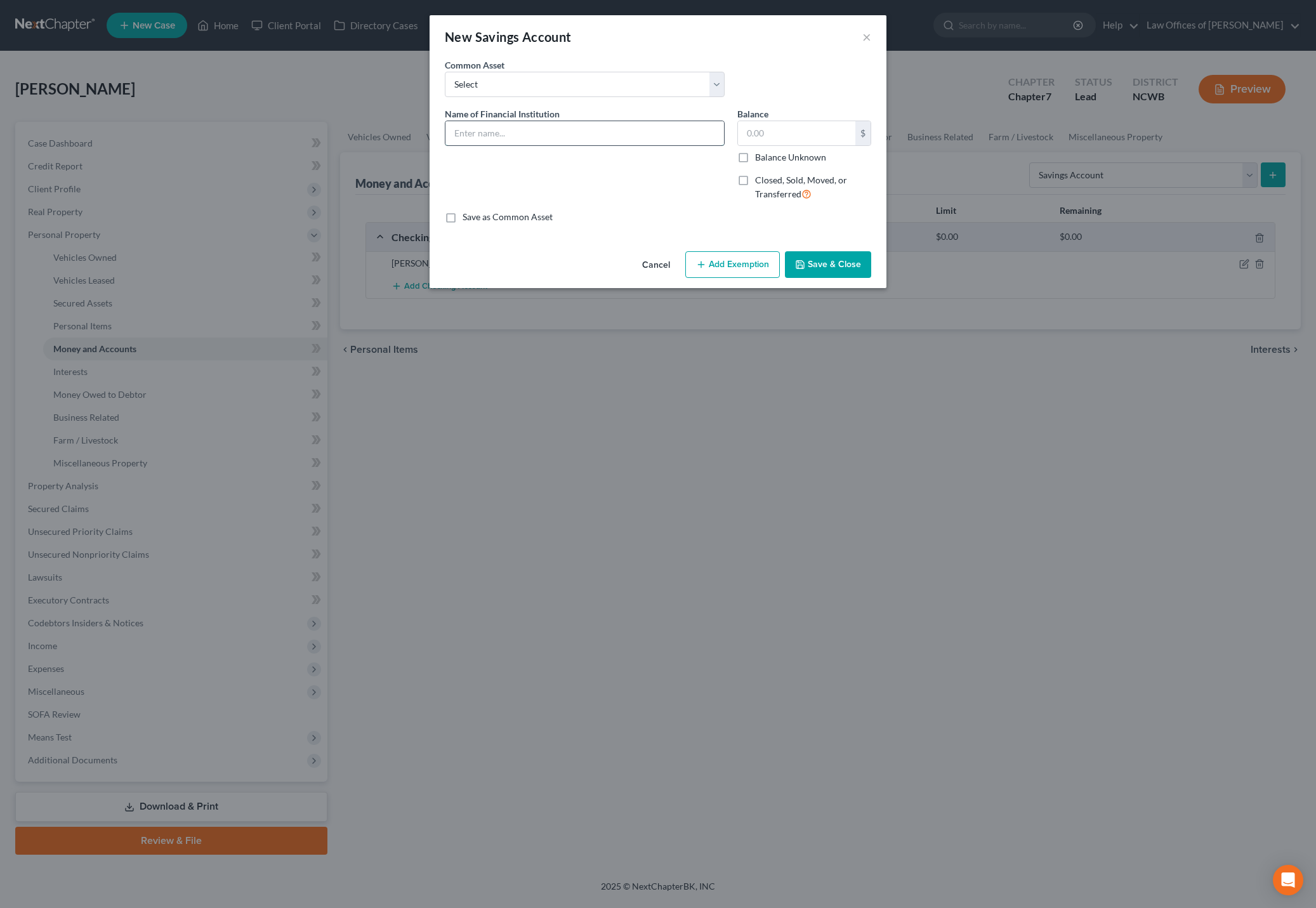
click at [499, 135] on input "text" at bounding box center [585, 133] width 279 height 24
type input "Savings Acct. #"
click at [756, 161] on label "Balance Unknown" at bounding box center [791, 156] width 71 height 12
click at [760, 159] on input "Balance Unknown" at bounding box center [764, 154] width 9 height 9
checkbox input "true"
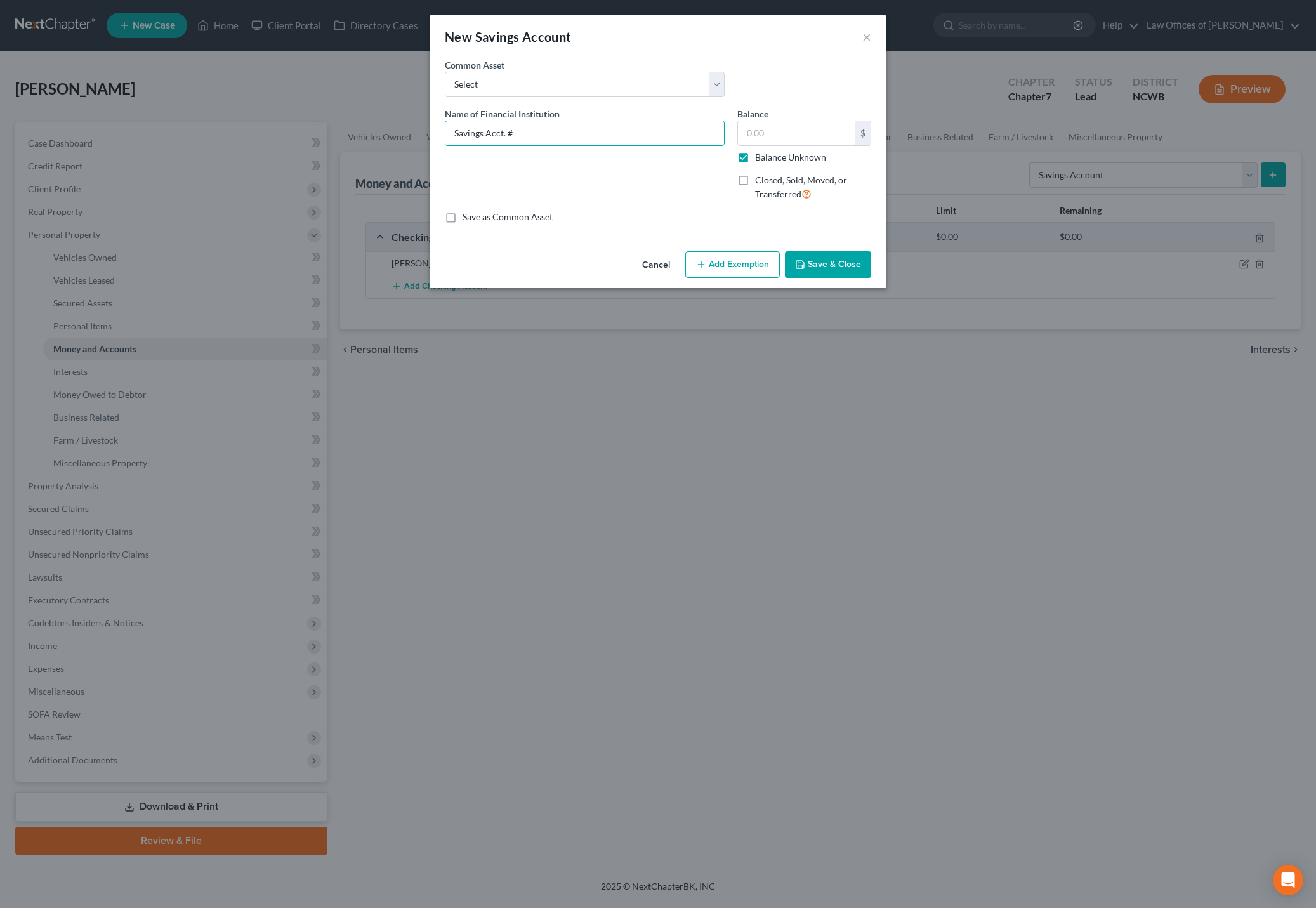
type input "0.00"
click at [804, 258] on button "Save & Close" at bounding box center [828, 264] width 86 height 27
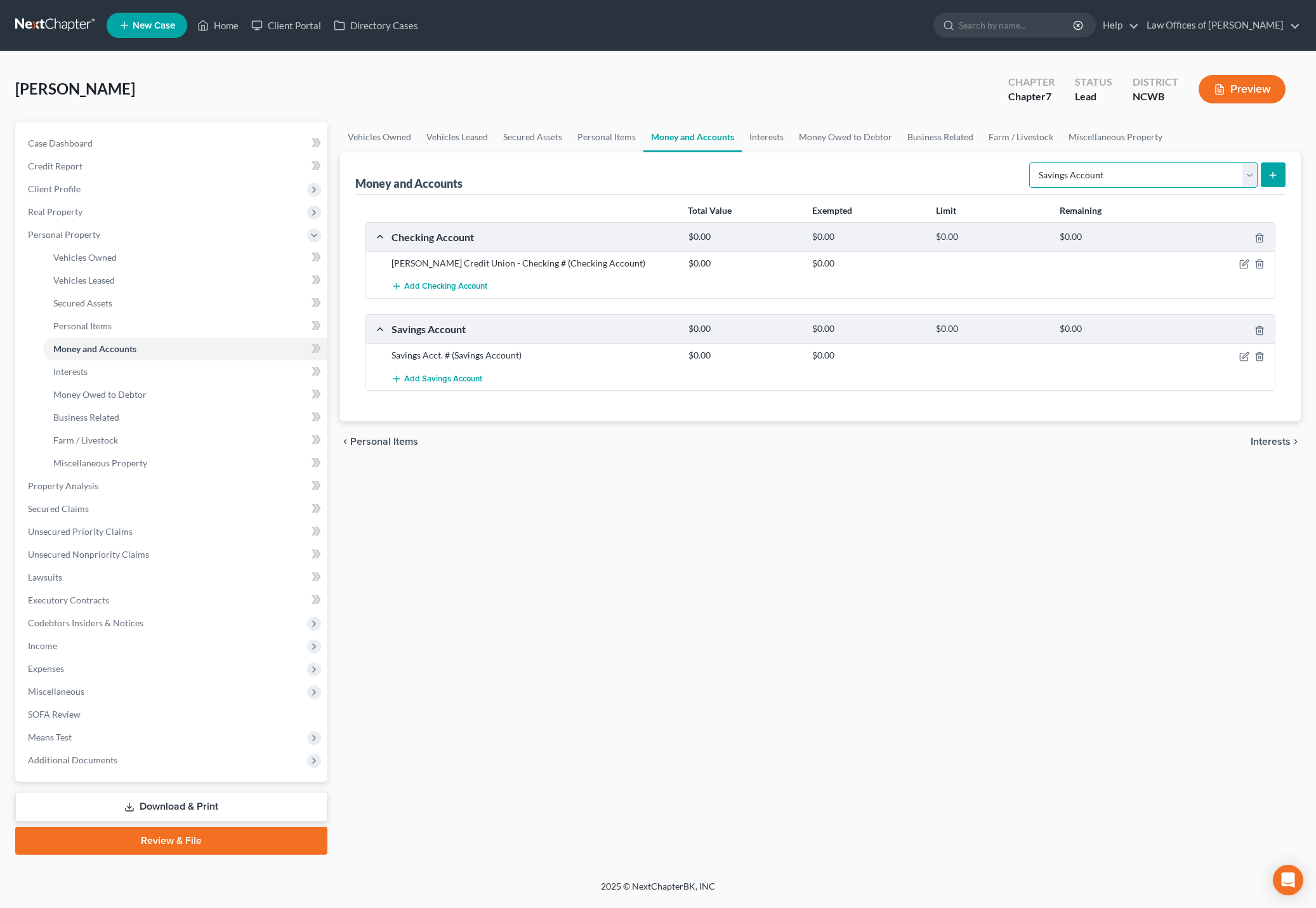
click at [1155, 173] on select "Select Account Type Brokerage Cash on Hand Certificates of Deposit Checking Acc…" at bounding box center [1143, 174] width 228 height 26
click at [1055, 395] on div "Total Value Exempted Limit Remaining Checking Account $0.00 $0.00 $0.00 $0.00 […" at bounding box center [821, 309] width 931 height 227
click at [1156, 172] on select "Select Account Type Brokerage Cash on Hand Certificates of Deposit Checking Acc…" at bounding box center [1143, 174] width 228 height 26
select select "other"
click at [1033, 162] on select "Select Account Type Brokerage Cash on Hand Certificates of Deposit Checking Acc…" at bounding box center [1143, 174] width 228 height 26
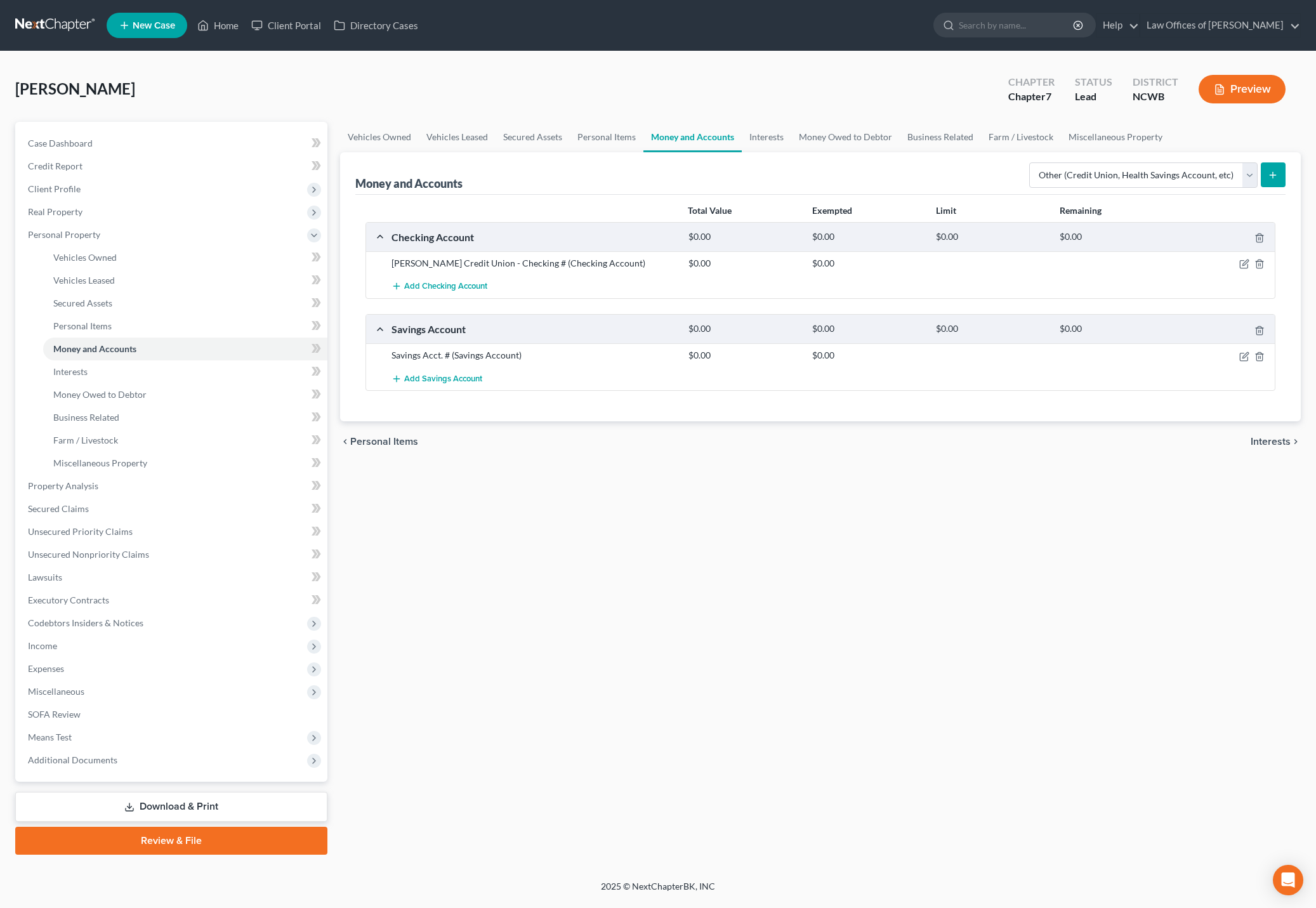
click at [1275, 175] on line "submit" at bounding box center [1273, 175] width 6 height 0
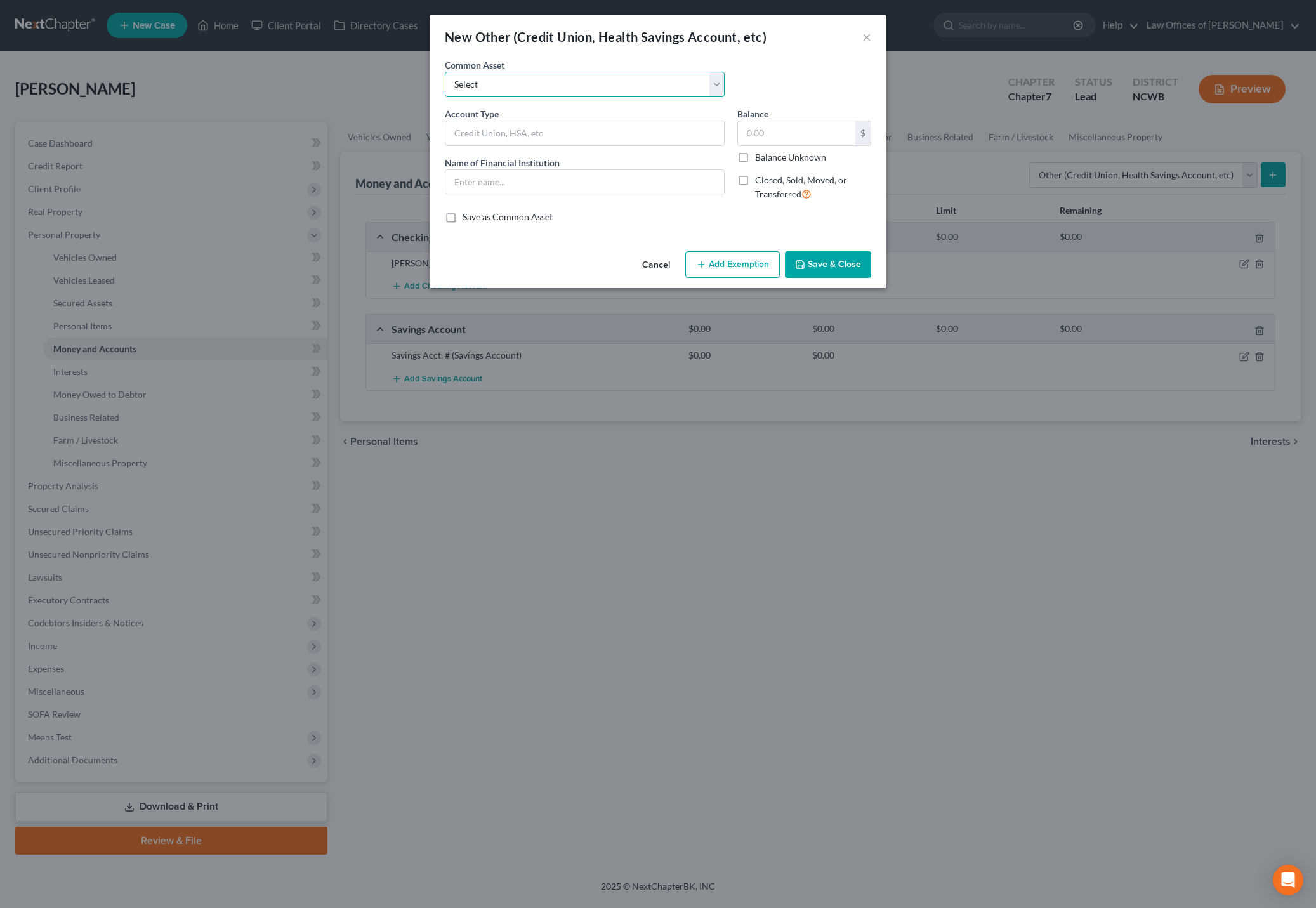
click at [488, 87] on select "Select FSA PayPal HSA IRA PayPal EFT Venmo Cash App Cryptocurrency Zelle Crypto…" at bounding box center [584, 84] width 280 height 26
select select "7"
click at [445, 72] on select "Select FSA PayPal HSA IRA PayPal EFT Venmo Cash App Cryptocurrency Zelle Crypto…" at bounding box center [584, 84] width 280 height 26
type input "Cash App"
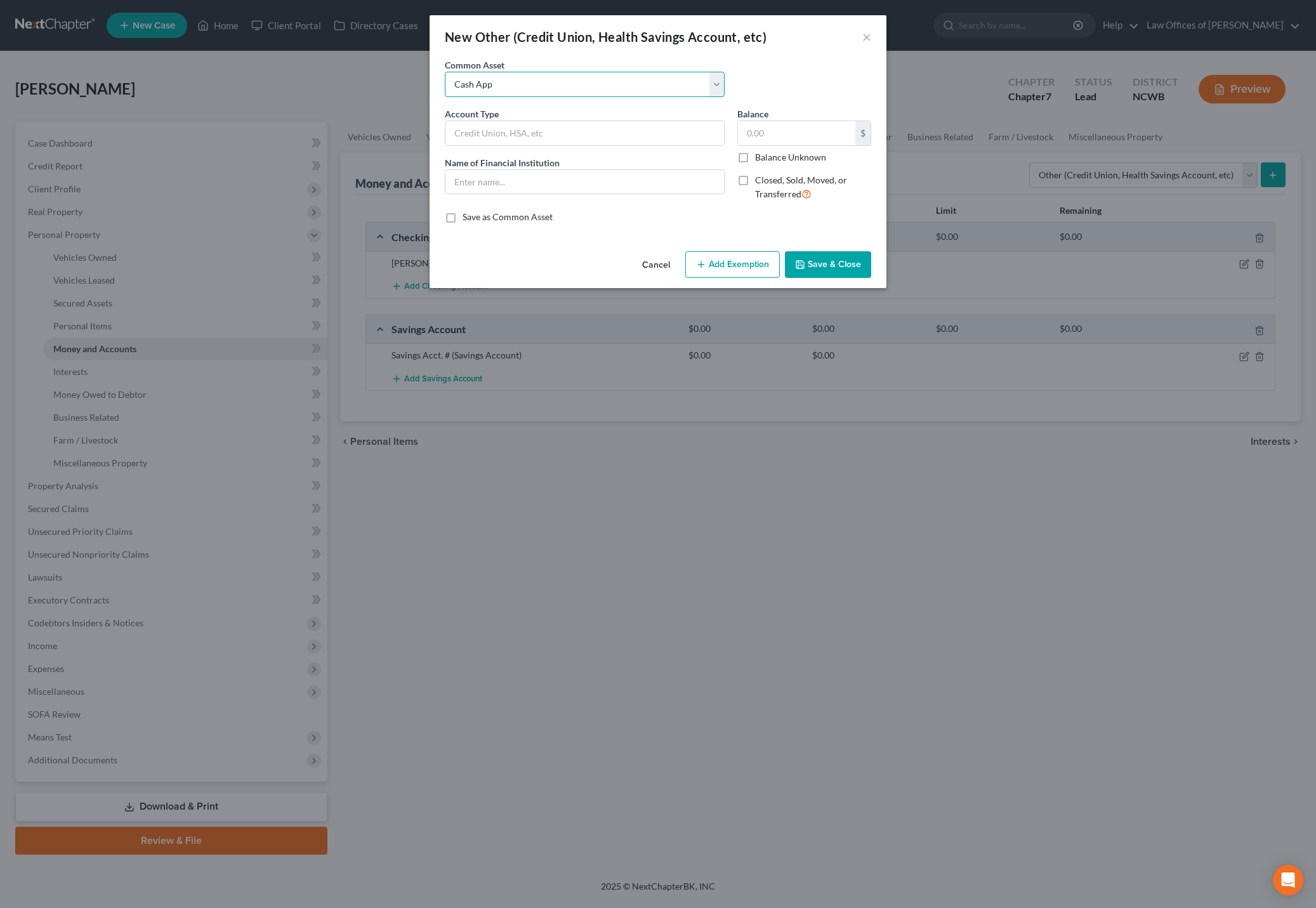
type input "0"
click at [756, 158] on label "Balance Unknown" at bounding box center [791, 156] width 71 height 12
click at [760, 158] on input "Balance Unknown" at bounding box center [764, 154] width 9 height 9
checkbox input "true"
type input "0.00"
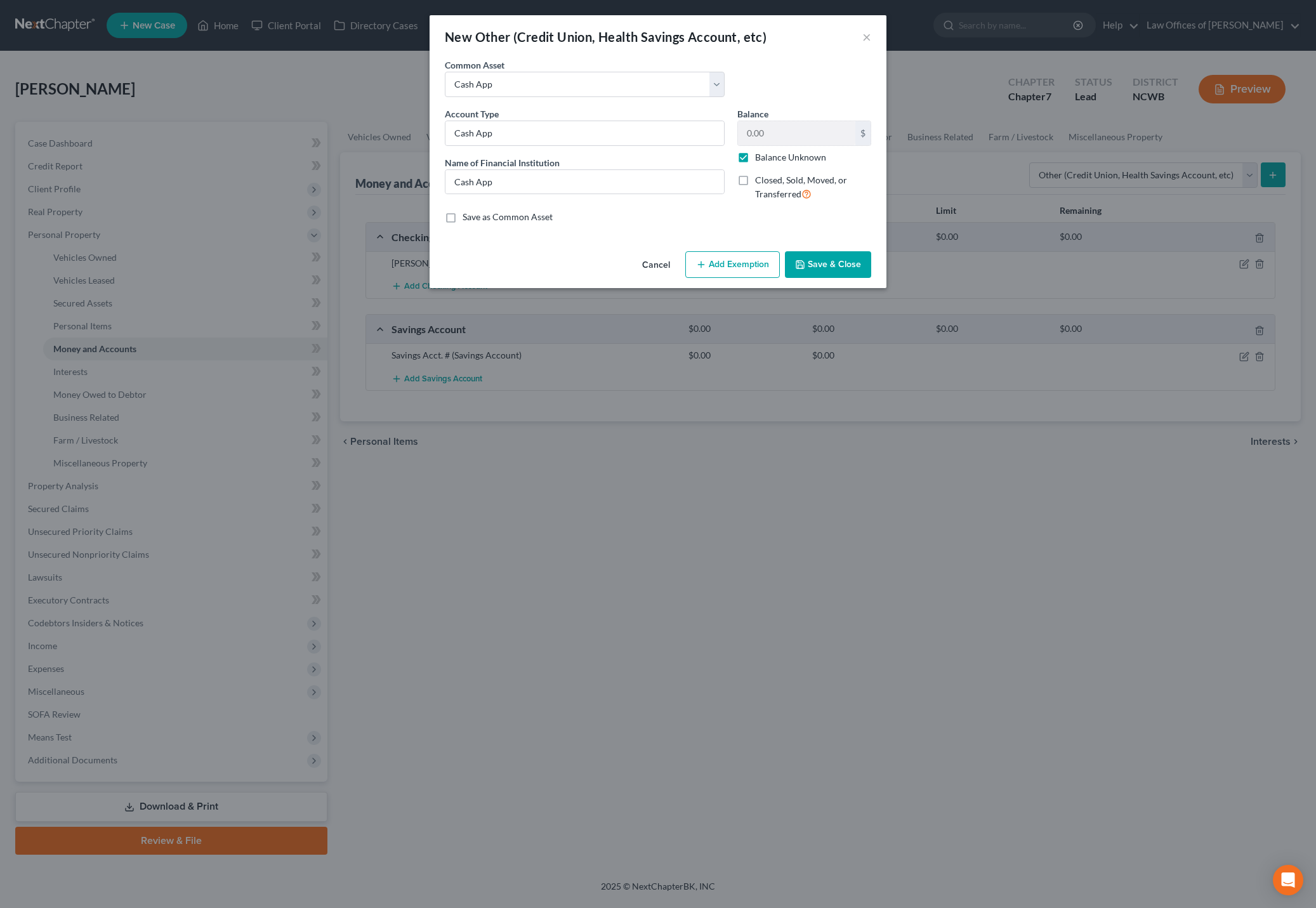
click at [819, 260] on button "Save & Close" at bounding box center [828, 264] width 86 height 27
